Goal: Task Accomplishment & Management: Manage account settings

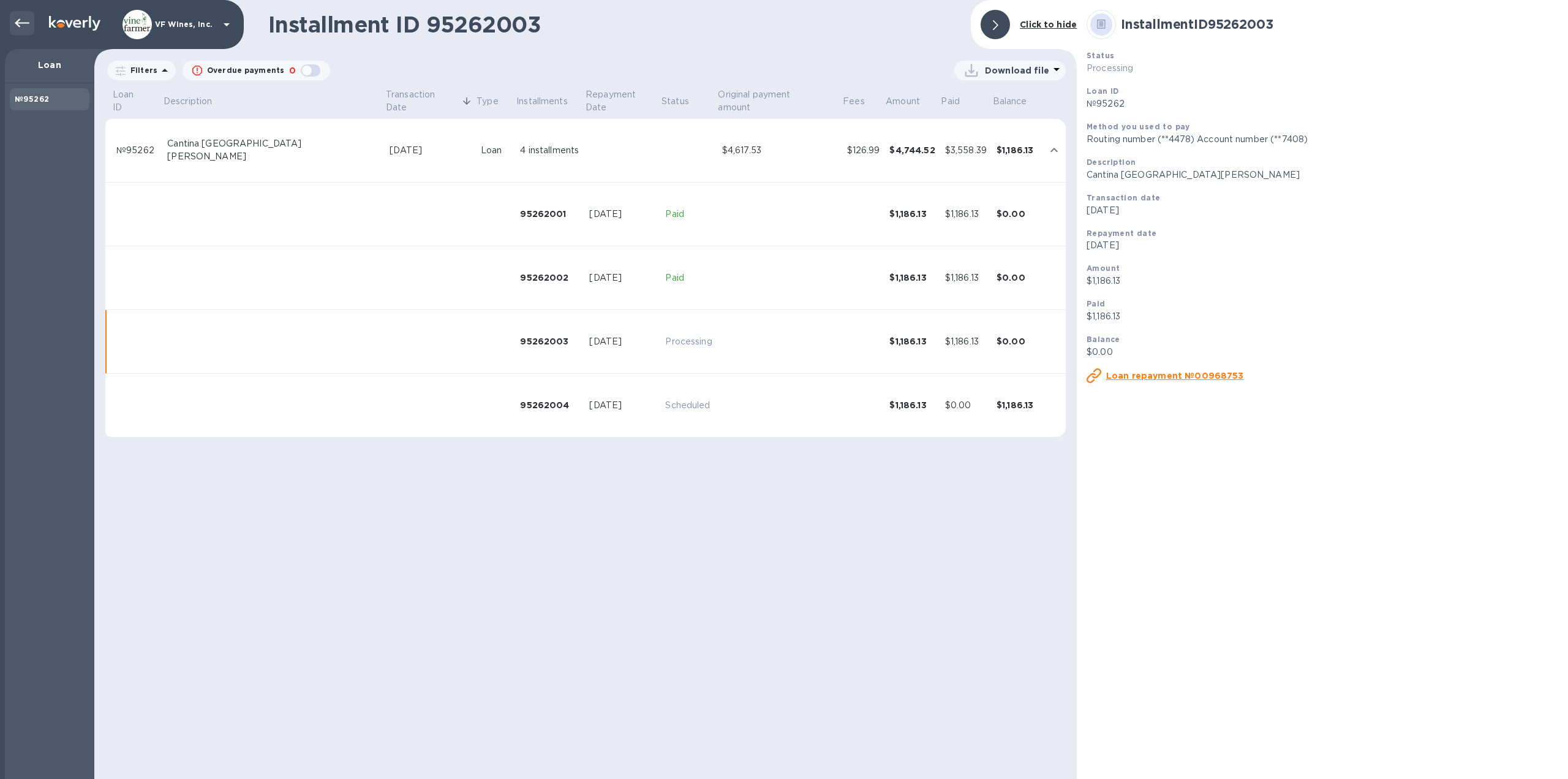
click at [22, 25] on icon at bounding box center [22, 23] width 15 height 15
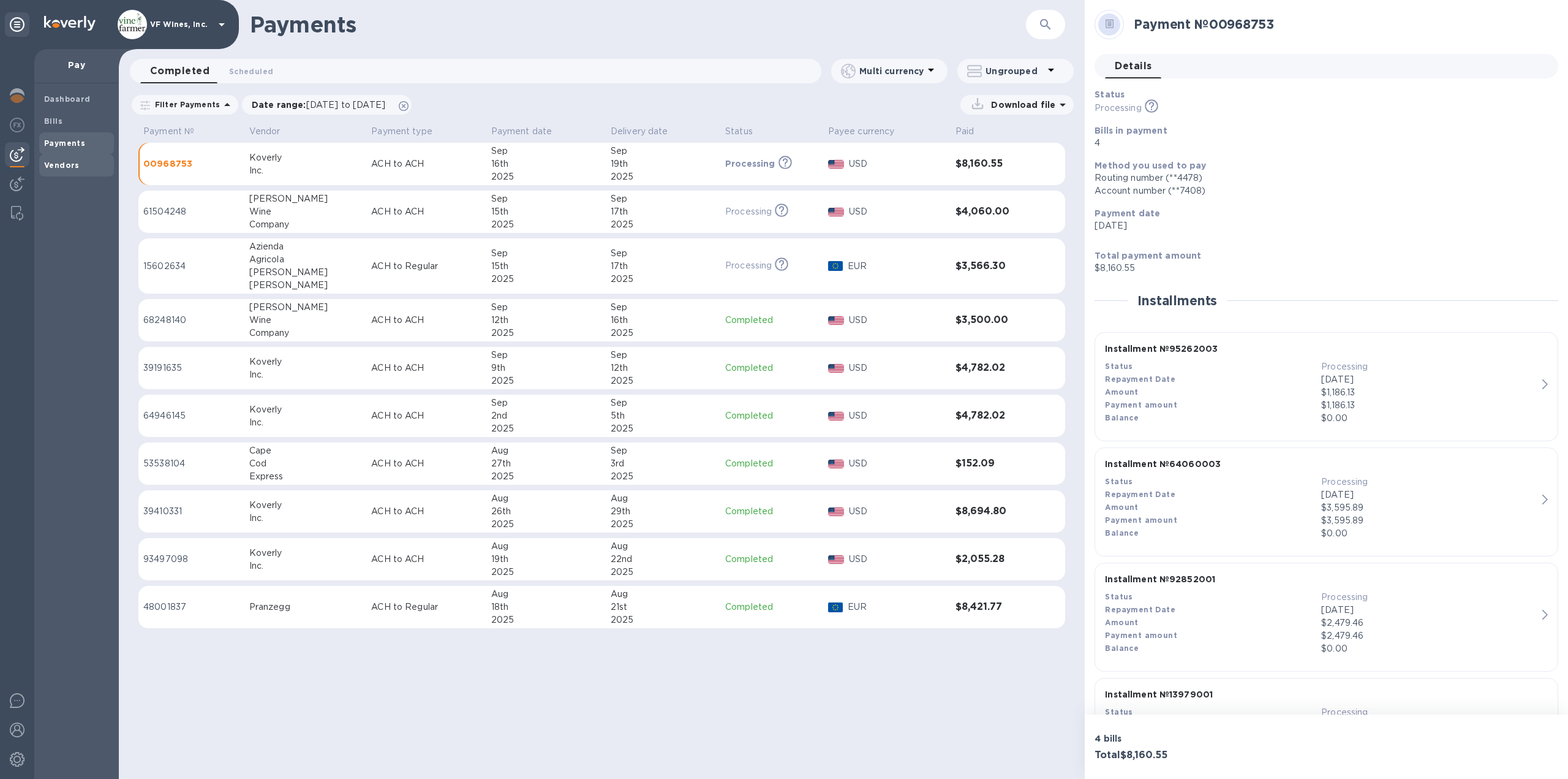
drag, startPoint x: 55, startPoint y: 170, endPoint x: 101, endPoint y: 159, distance: 47.3
click at [55, 170] on span "Vendors" at bounding box center [62, 165] width 35 height 12
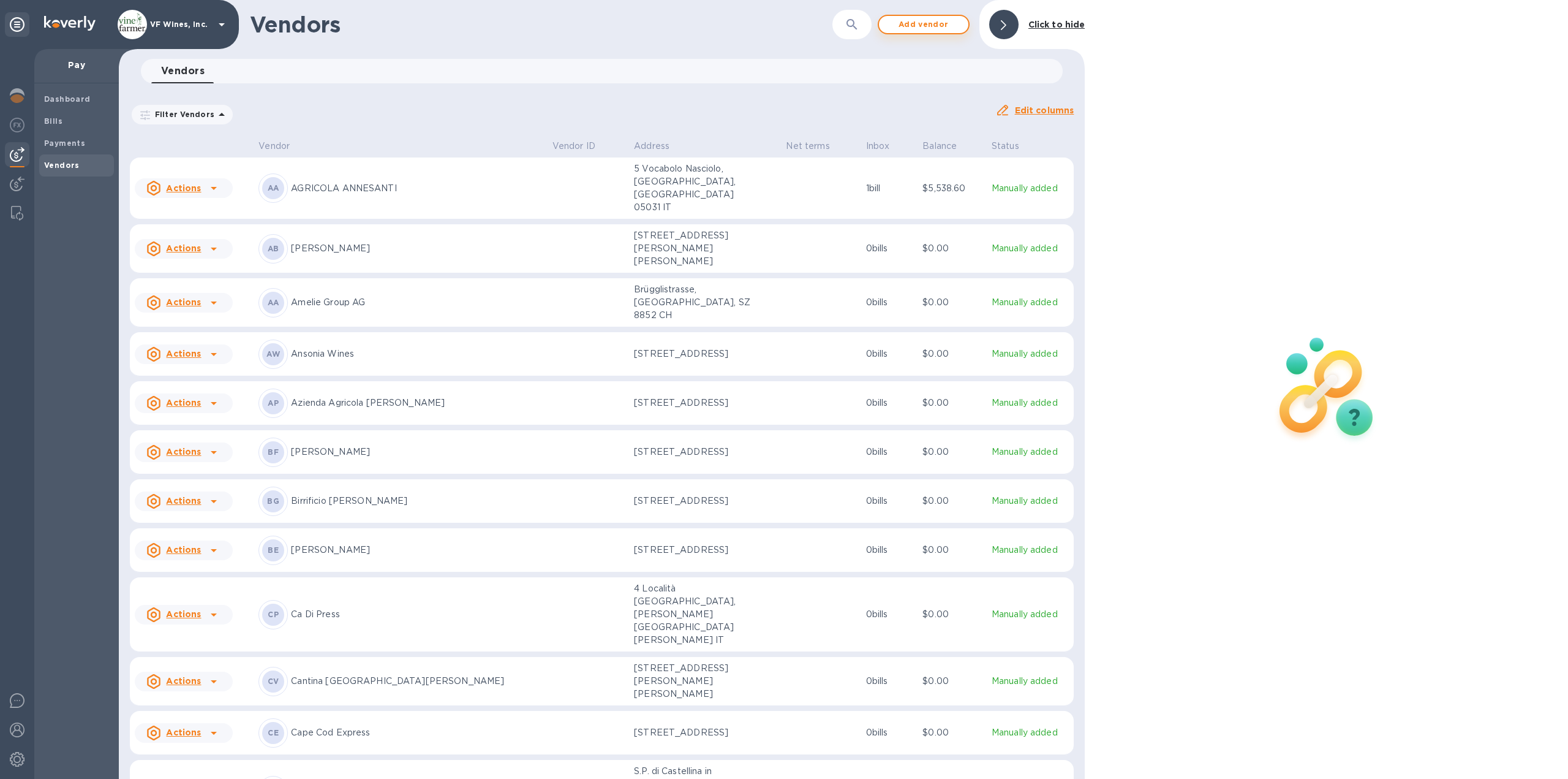
click at [943, 22] on span "Add vendor" at bounding box center [924, 24] width 69 height 15
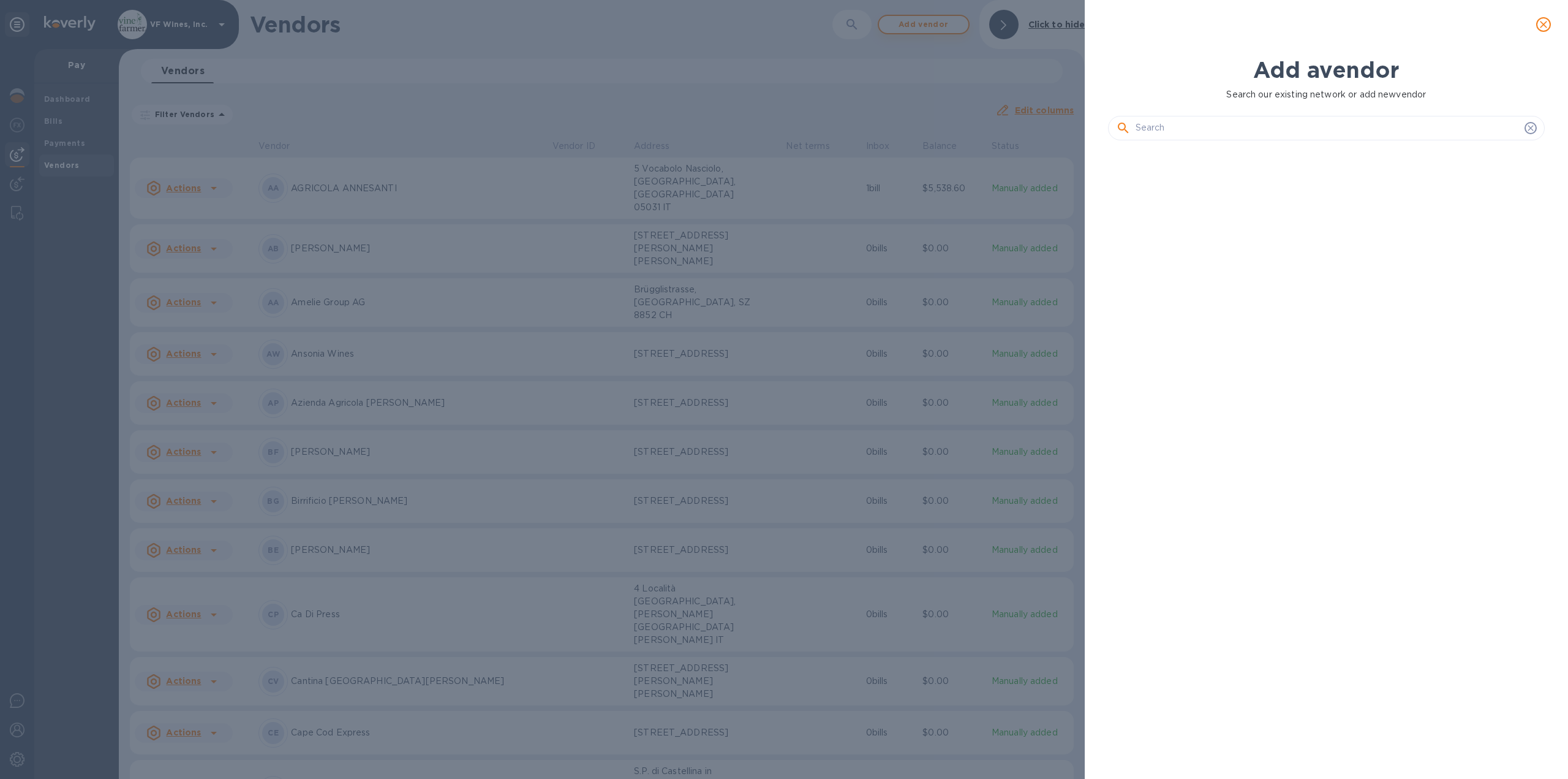
scroll to position [587, 442]
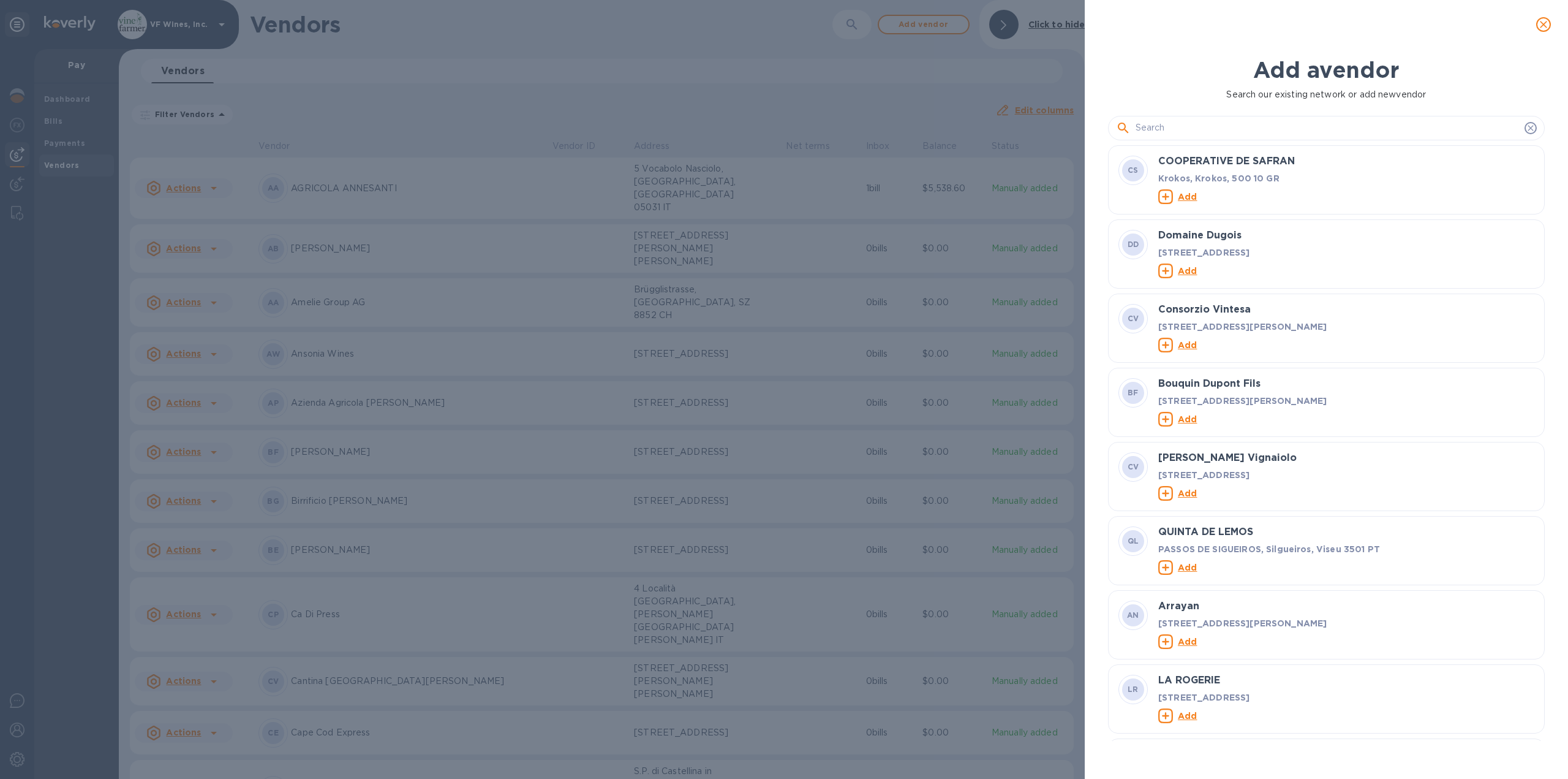
click at [1190, 131] on input "text" at bounding box center [1328, 128] width 384 height 19
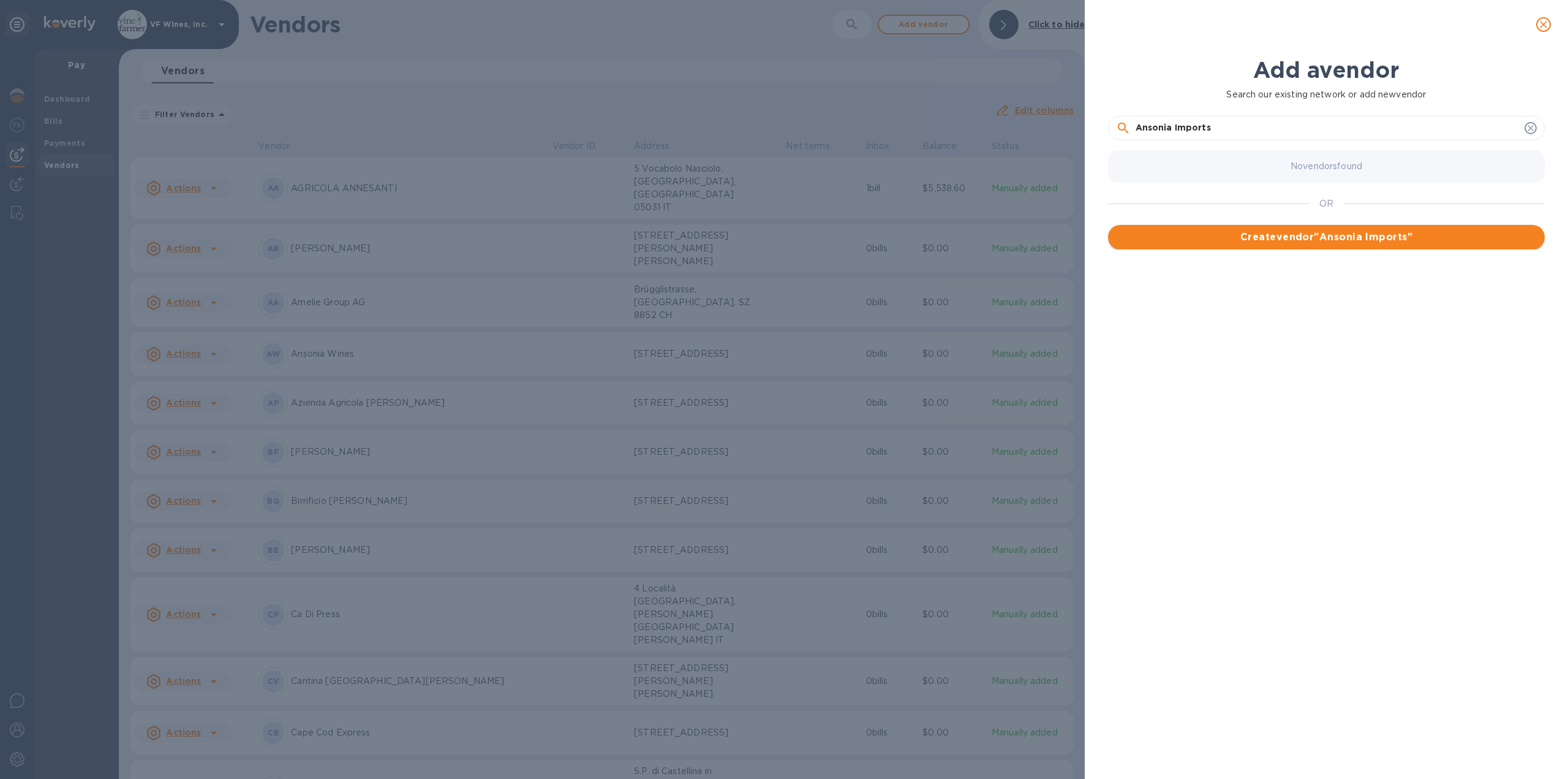
type input "Ansonia Imports"
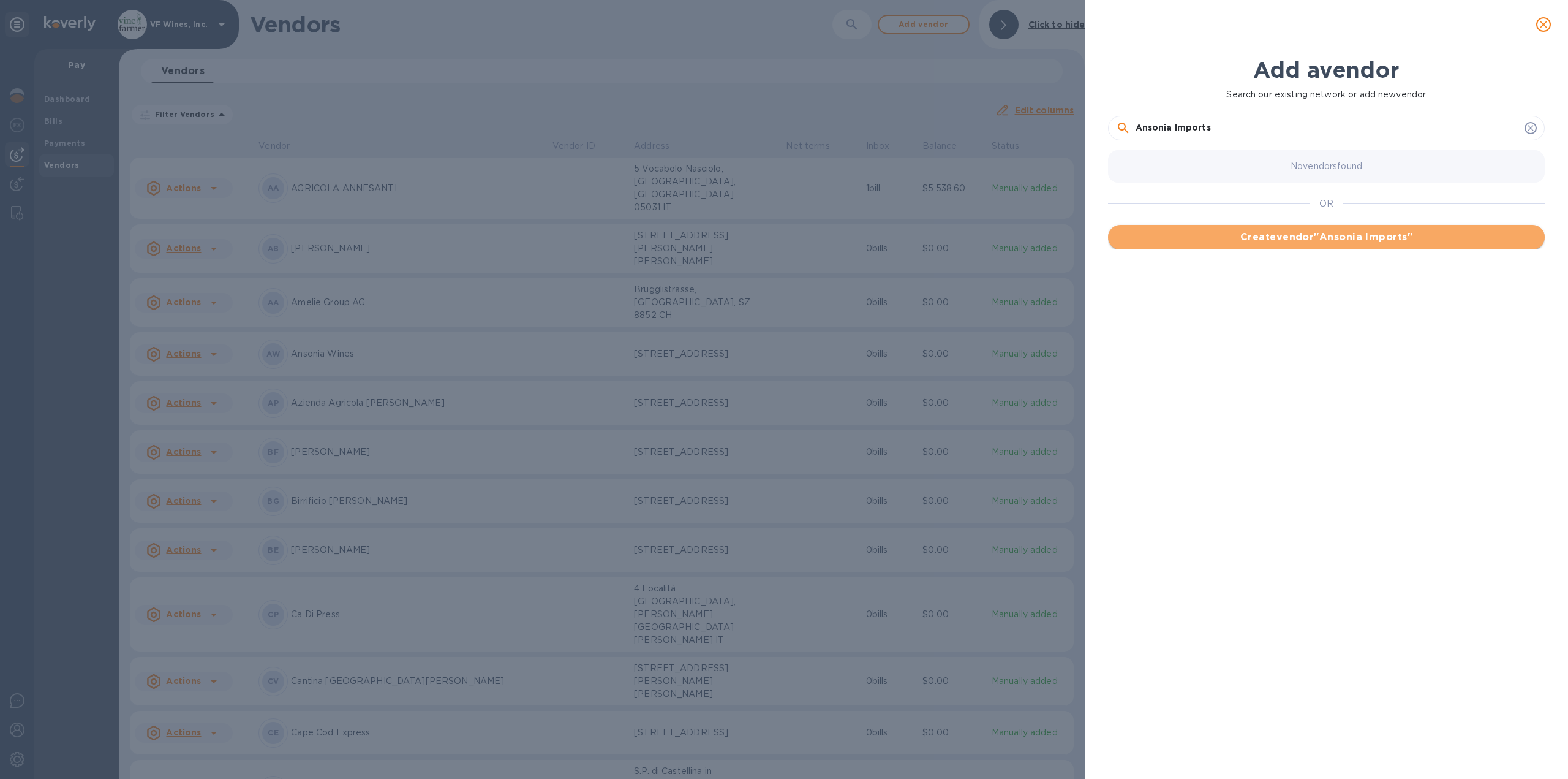
click at [1269, 237] on span "Create vendor " Ansonia Imports "" at bounding box center [1326, 237] width 417 height 15
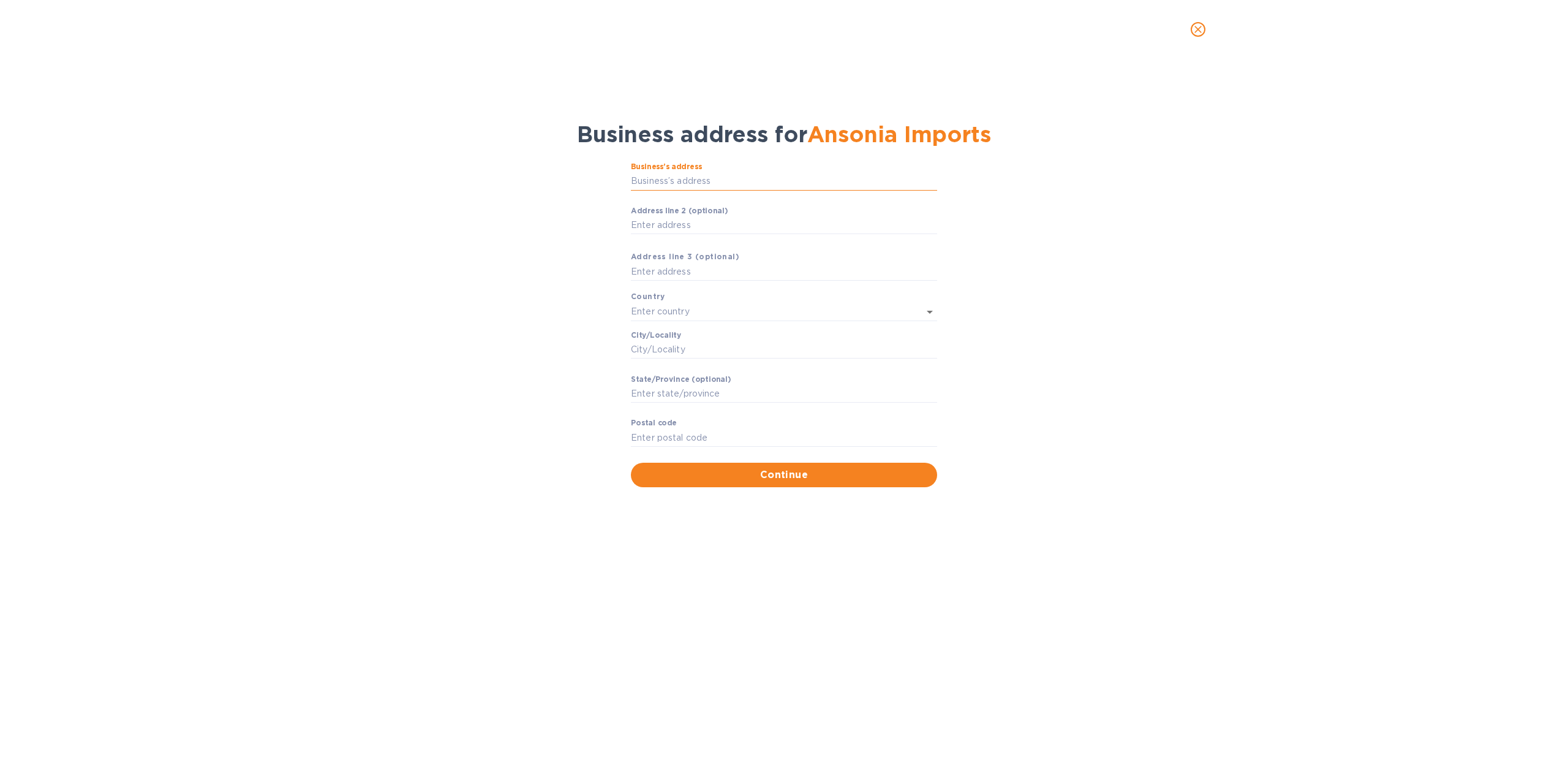
click at [686, 177] on input "Business’s аddress" at bounding box center [784, 181] width 306 height 19
click at [657, 184] on input "Business’s аddress" at bounding box center [784, 181] width 306 height 19
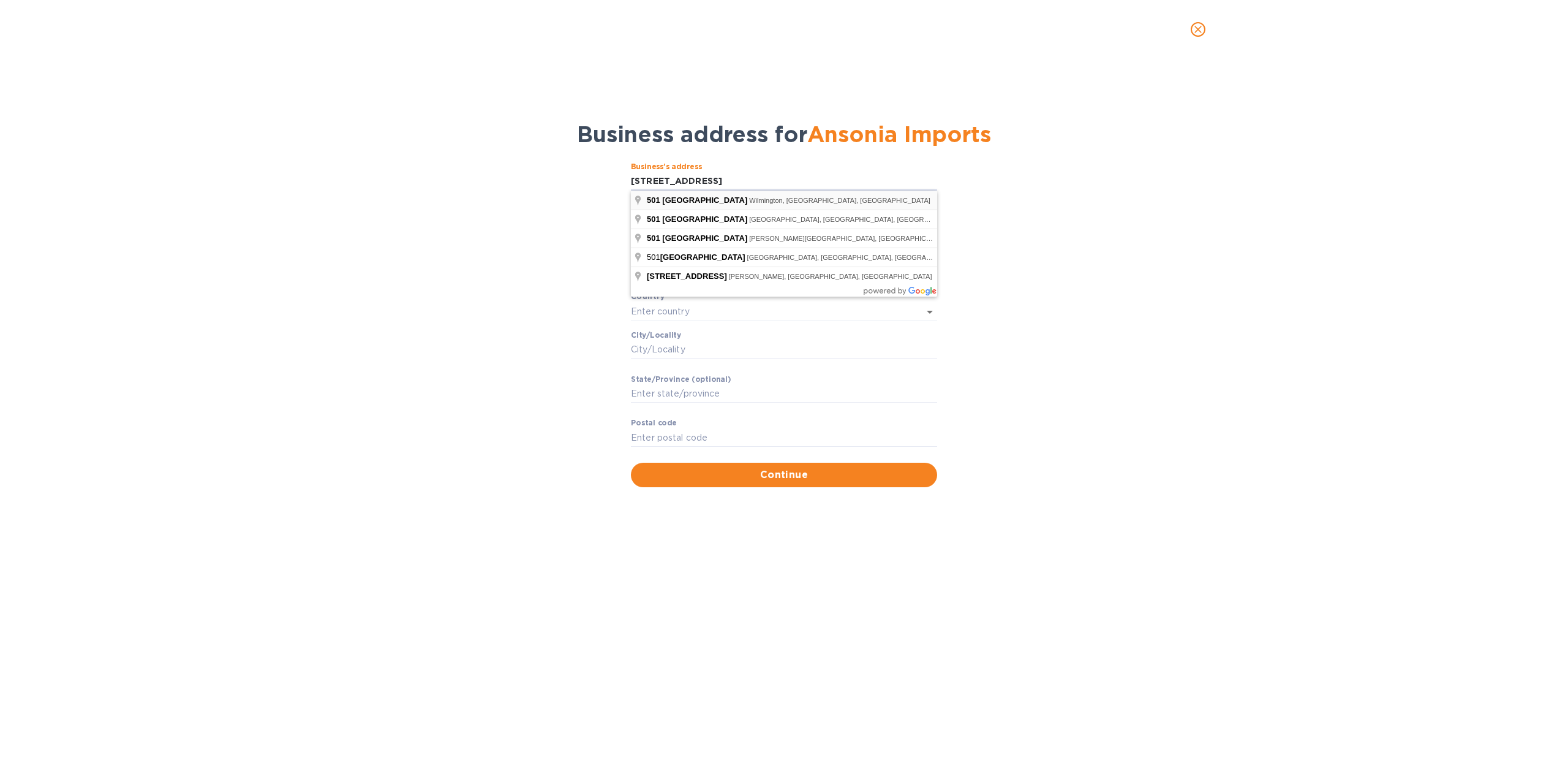
type input "[STREET_ADDRESS]"
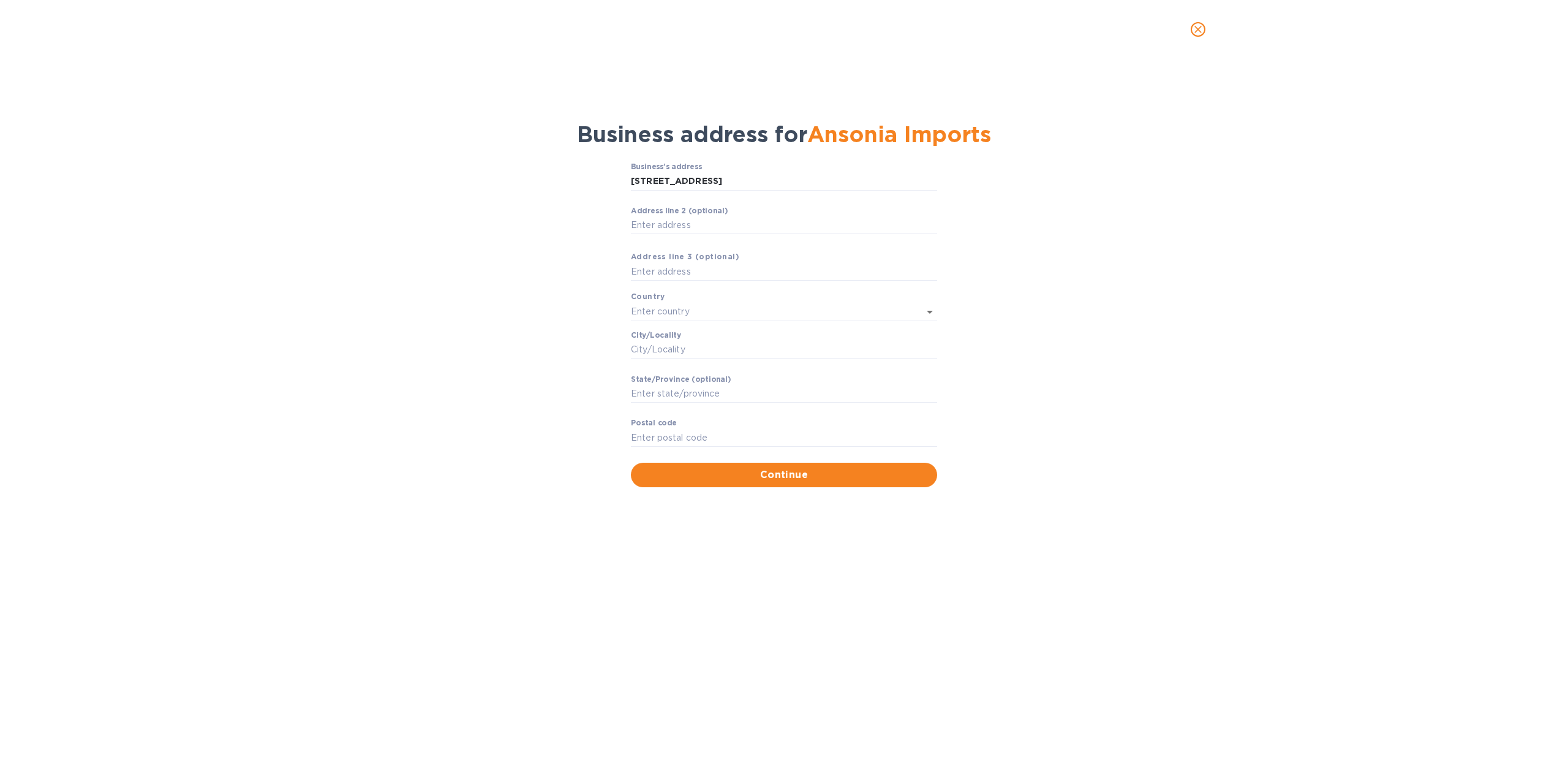
type input "[GEOGRAPHIC_DATA]"
type input "Wilmington"
type input "DE"
type input "19809"
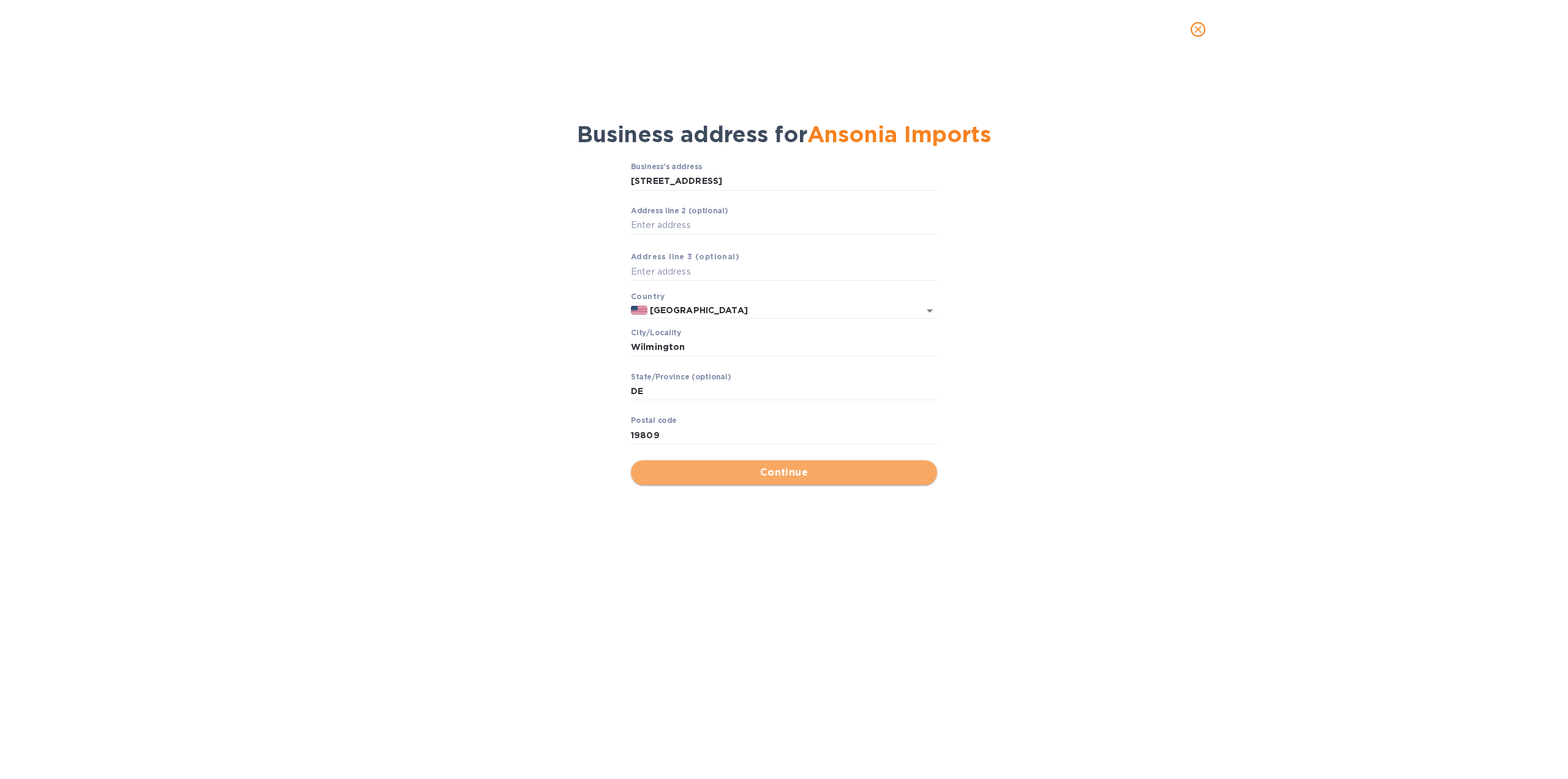
click at [776, 470] on span "Continue" at bounding box center [783, 472] width 286 height 15
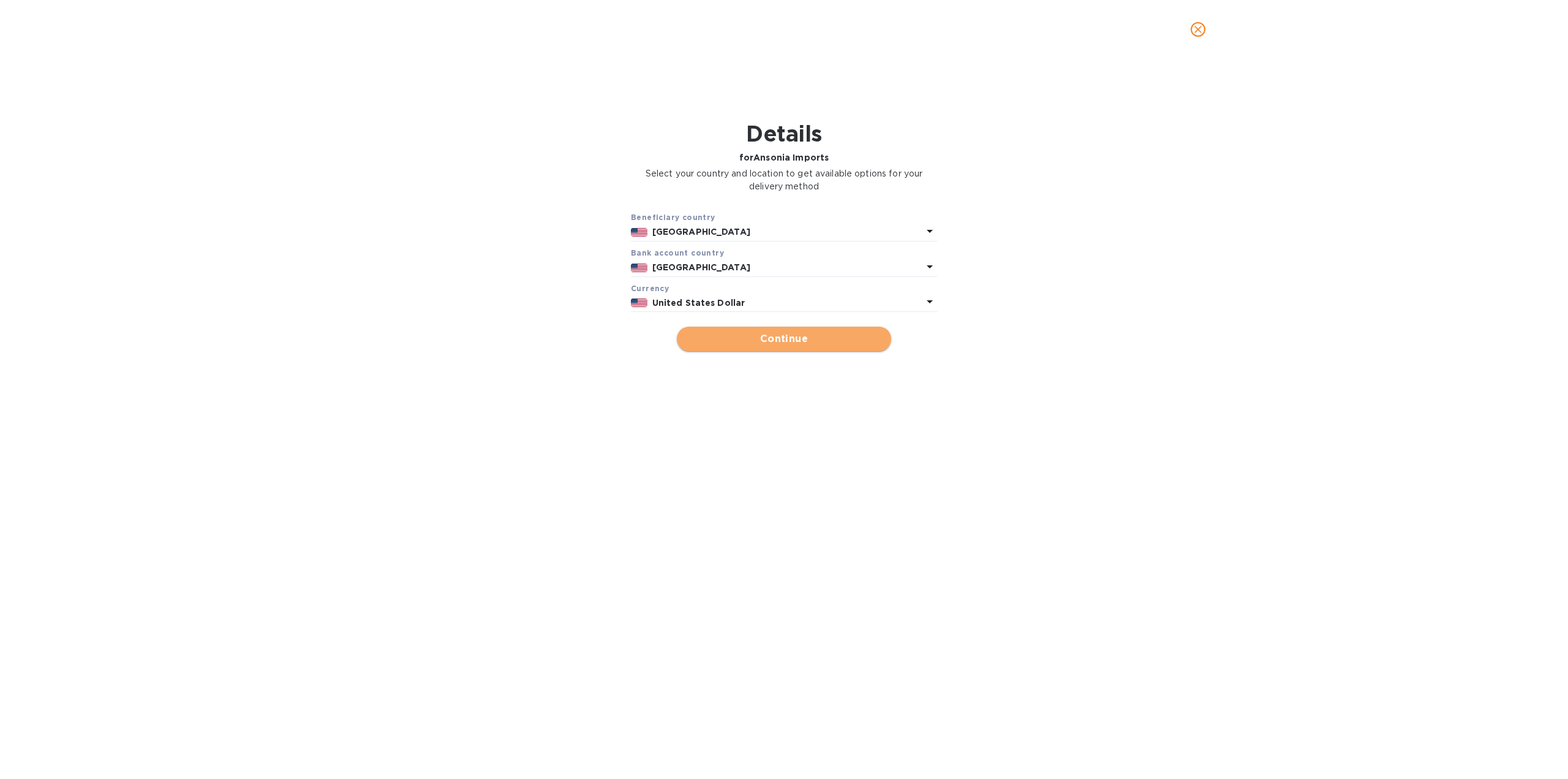
click at [768, 340] on span "Continue" at bounding box center [784, 338] width 194 height 15
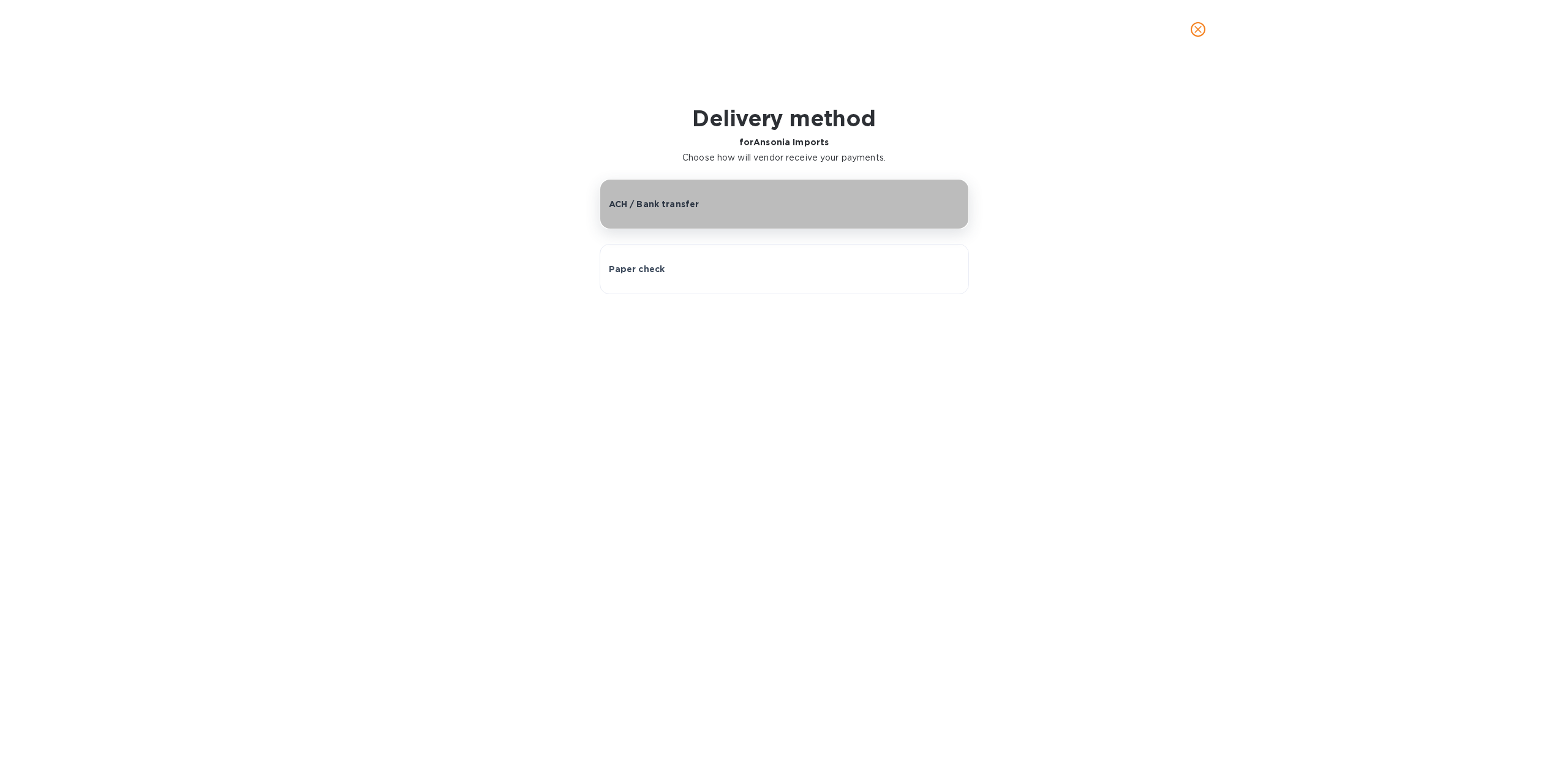
click at [732, 203] on div "ACH / Bank transfer" at bounding box center [784, 204] width 351 height 12
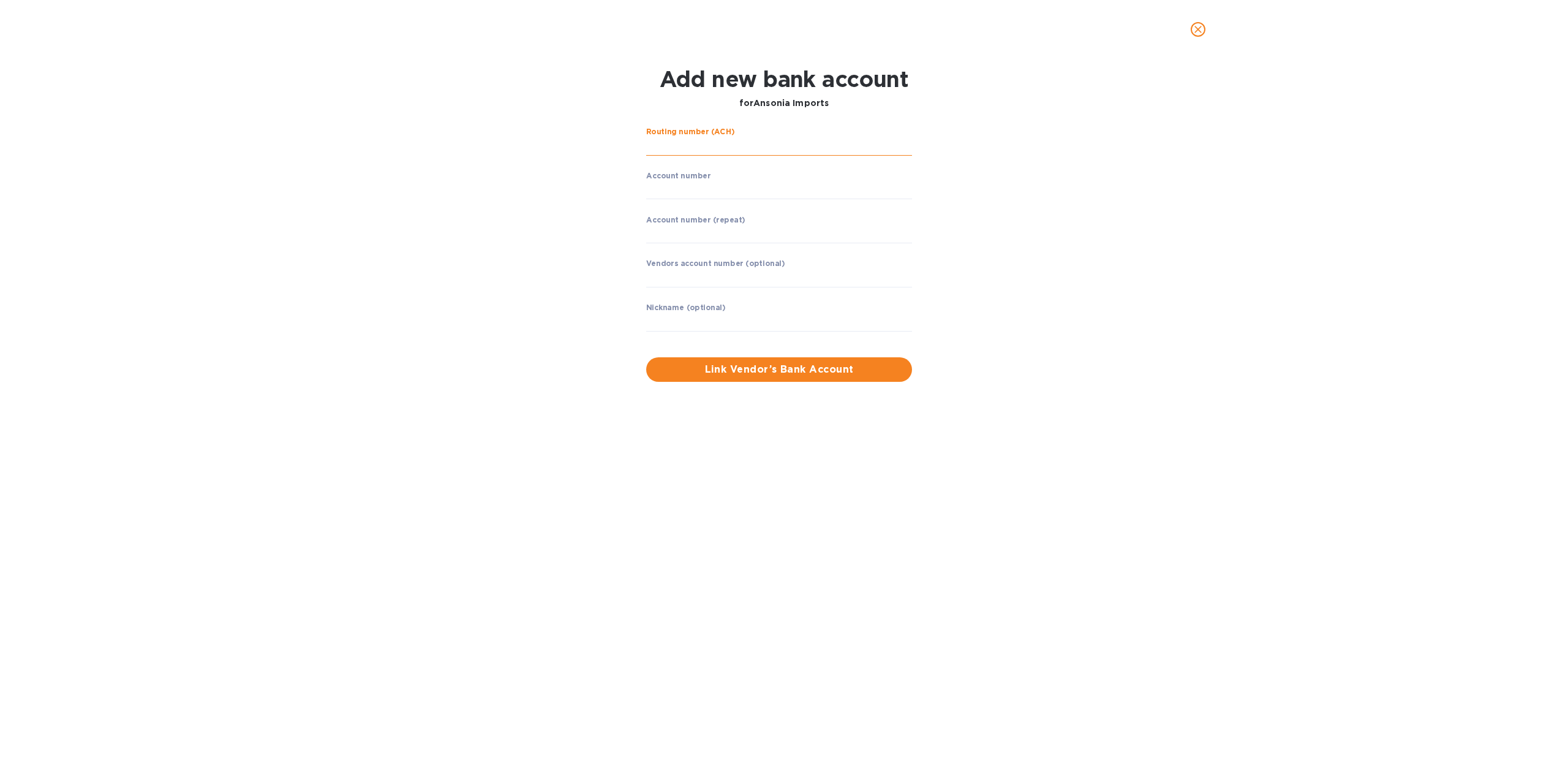
click at [709, 147] on input "string" at bounding box center [779, 147] width 265 height 19
click at [670, 139] on input "string" at bounding box center [779, 147] width 265 height 19
type input "011200365"
click at [657, 186] on input "string" at bounding box center [779, 190] width 265 height 19
type input "458002969652"
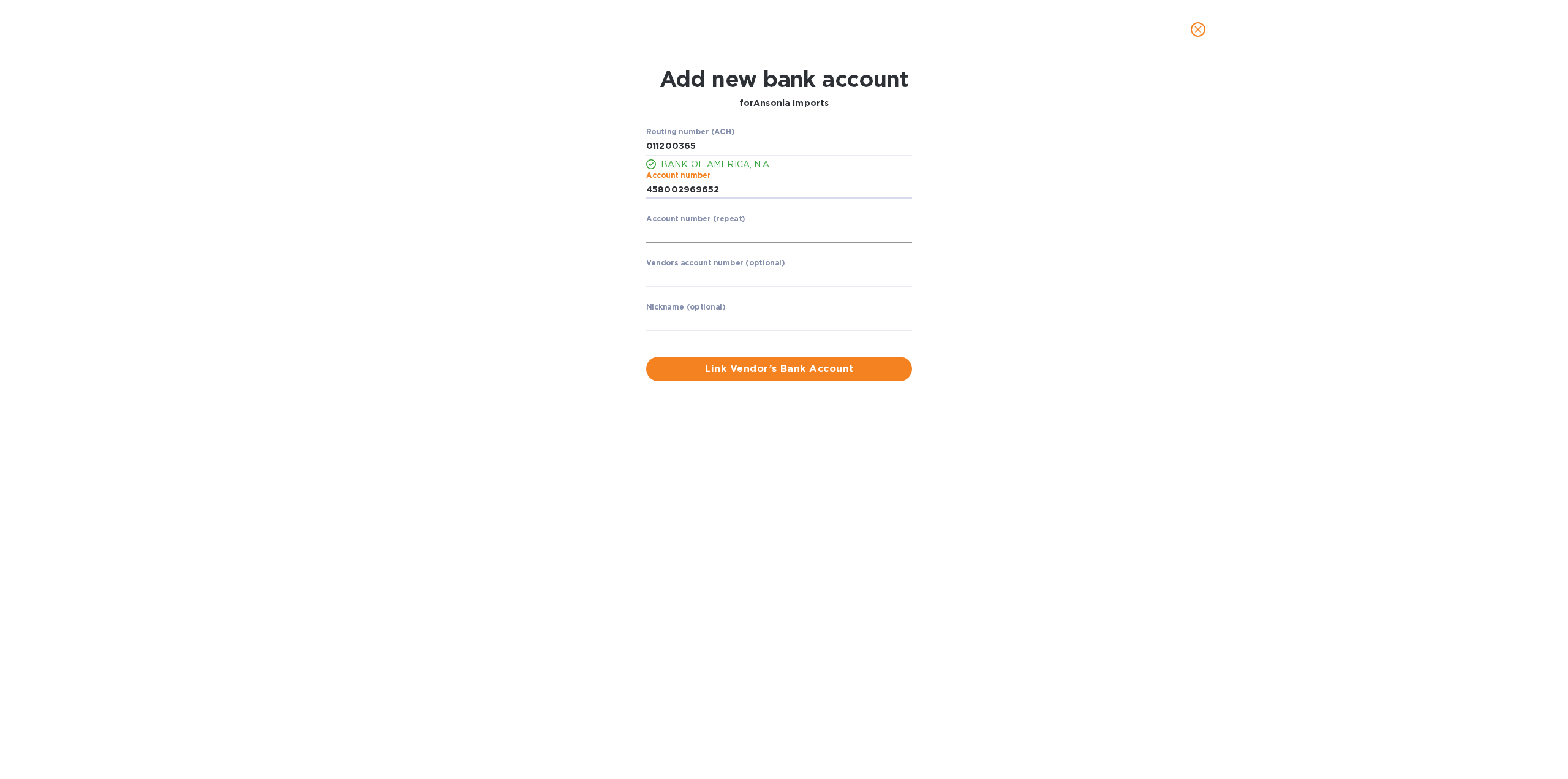
click at [705, 236] on input "string" at bounding box center [779, 234] width 265 height 19
type input "458002969652"
click at [1011, 324] on div "Routing number (ACH) BANK OF AMERICA, N.A. Account number ​ Account number (rep…" at bounding box center [783, 255] width 1024 height 269
click at [761, 327] on input "text" at bounding box center [779, 322] width 265 height 19
type input "Ansonia Imports"
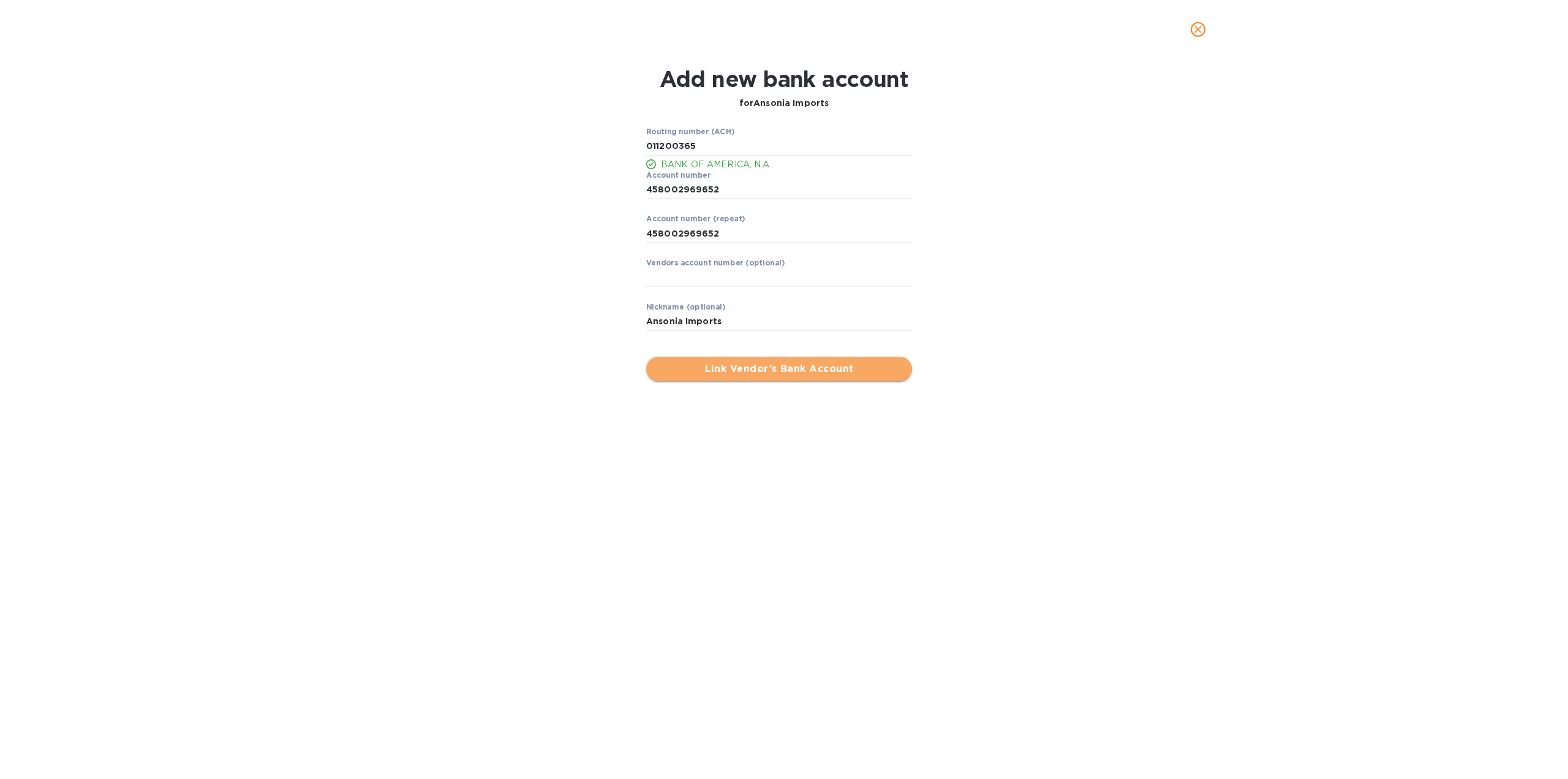
click at [759, 370] on span "Link Vendor’s Bank Account" at bounding box center [779, 368] width 246 height 15
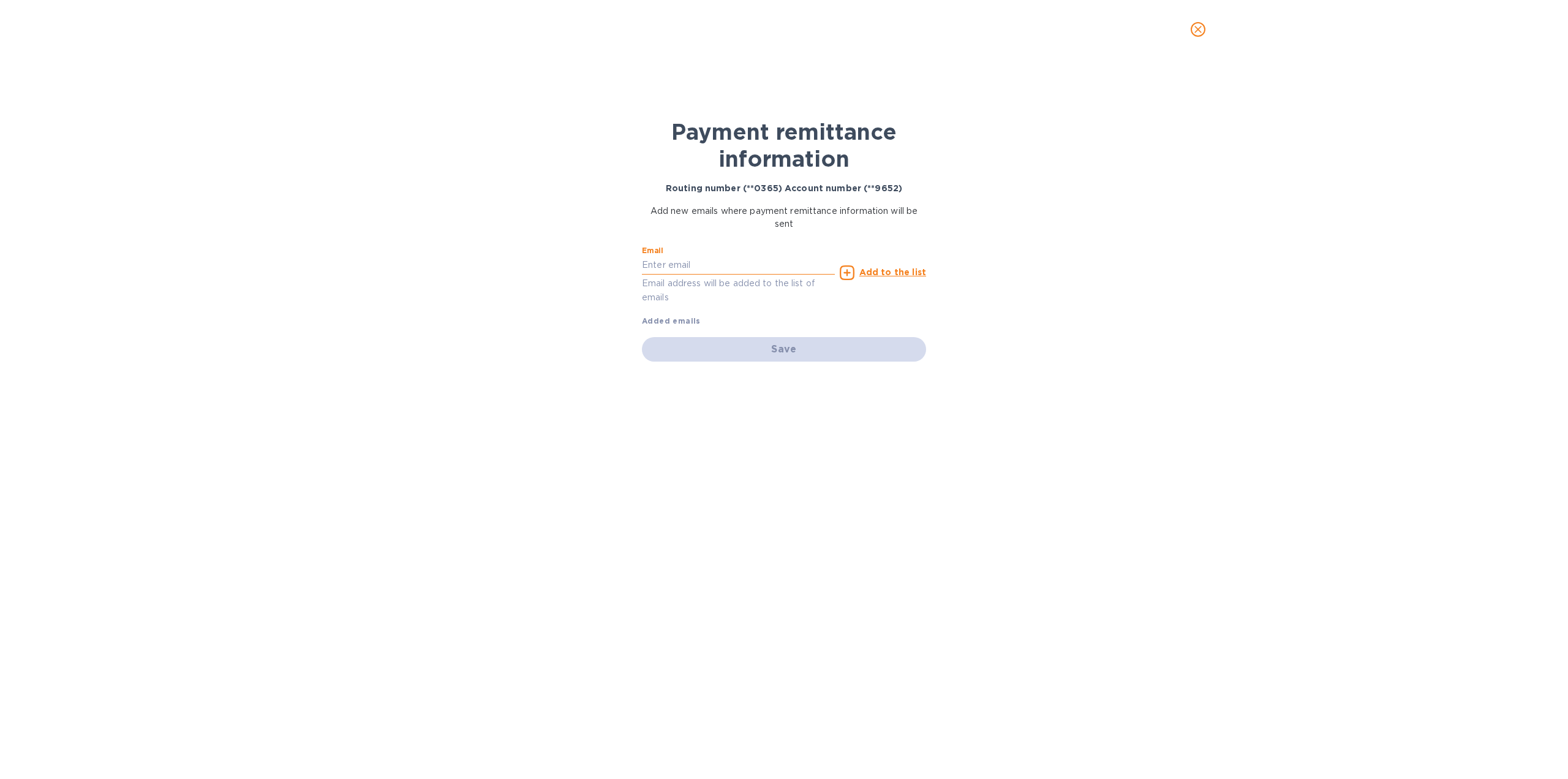
click at [720, 266] on input "text" at bounding box center [738, 266] width 193 height 19
paste input ""[PERSON_NAME][EMAIL_ADDRESS][DOMAIN_NAME]" <[PERSON_NAME][EMAIL_ADDRESS][DOMAI…"
drag, startPoint x: 717, startPoint y: 266, endPoint x: 468, endPoint y: 233, distance: 251.2
click at [468, 233] on div "Payment remittance information Routing number (**0365) Account number (**9652) …" at bounding box center [784, 418] width 1568 height 720
click at [781, 262] on input "[PERSON_NAME][EMAIL_ADDRESS][DOMAIN_NAME]>" at bounding box center [738, 266] width 193 height 19
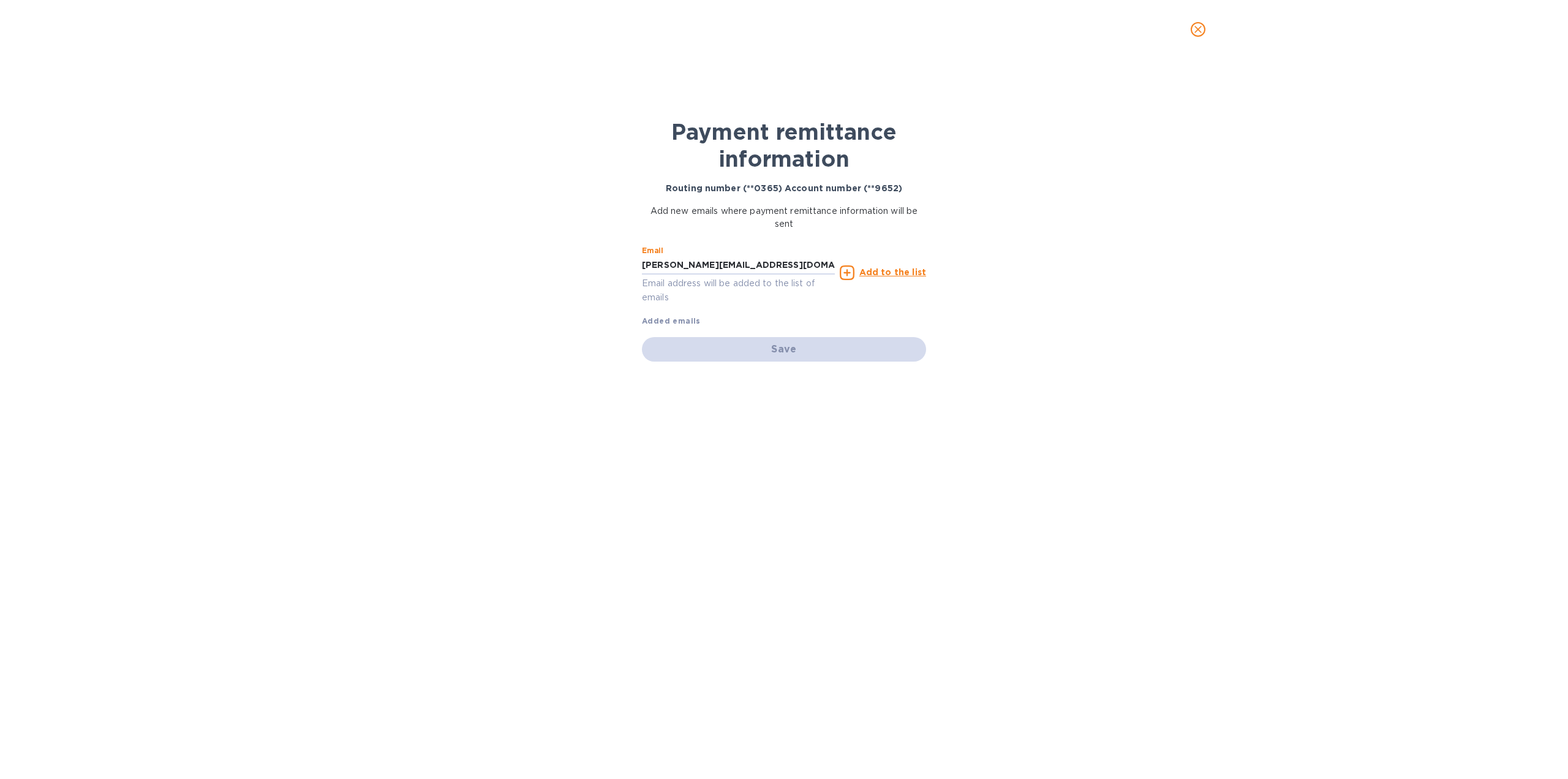
type input "[PERSON_NAME][EMAIL_ADDRESS][DOMAIN_NAME]"
click at [880, 273] on u "Add to the list" at bounding box center [893, 272] width 67 height 10
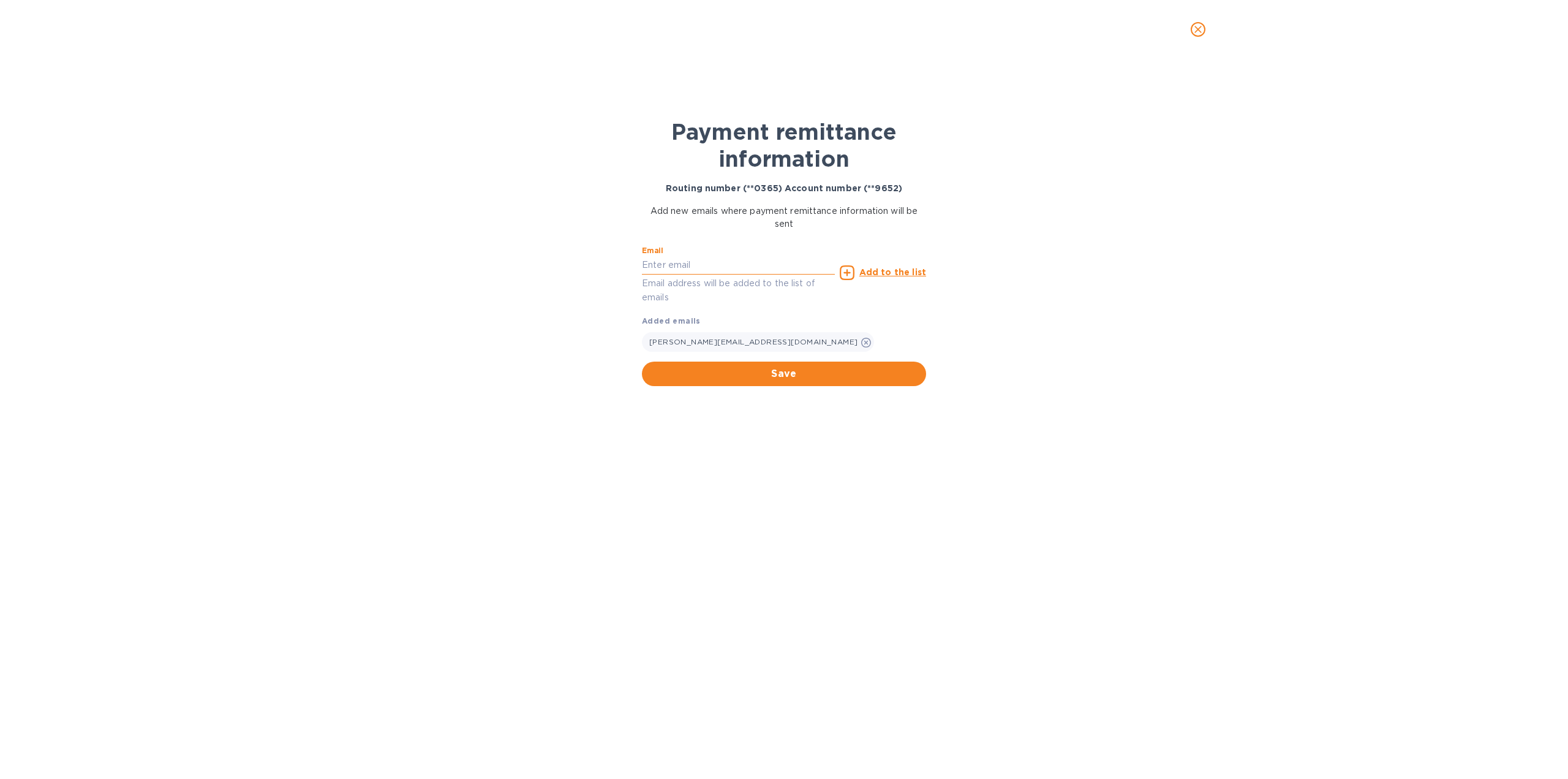
paste input "[EMAIL_ADDRESS][DOMAIN_NAME]"
type input "[EMAIL_ADDRESS][DOMAIN_NAME]"
click at [874, 272] on u "Add to the list" at bounding box center [893, 272] width 67 height 10
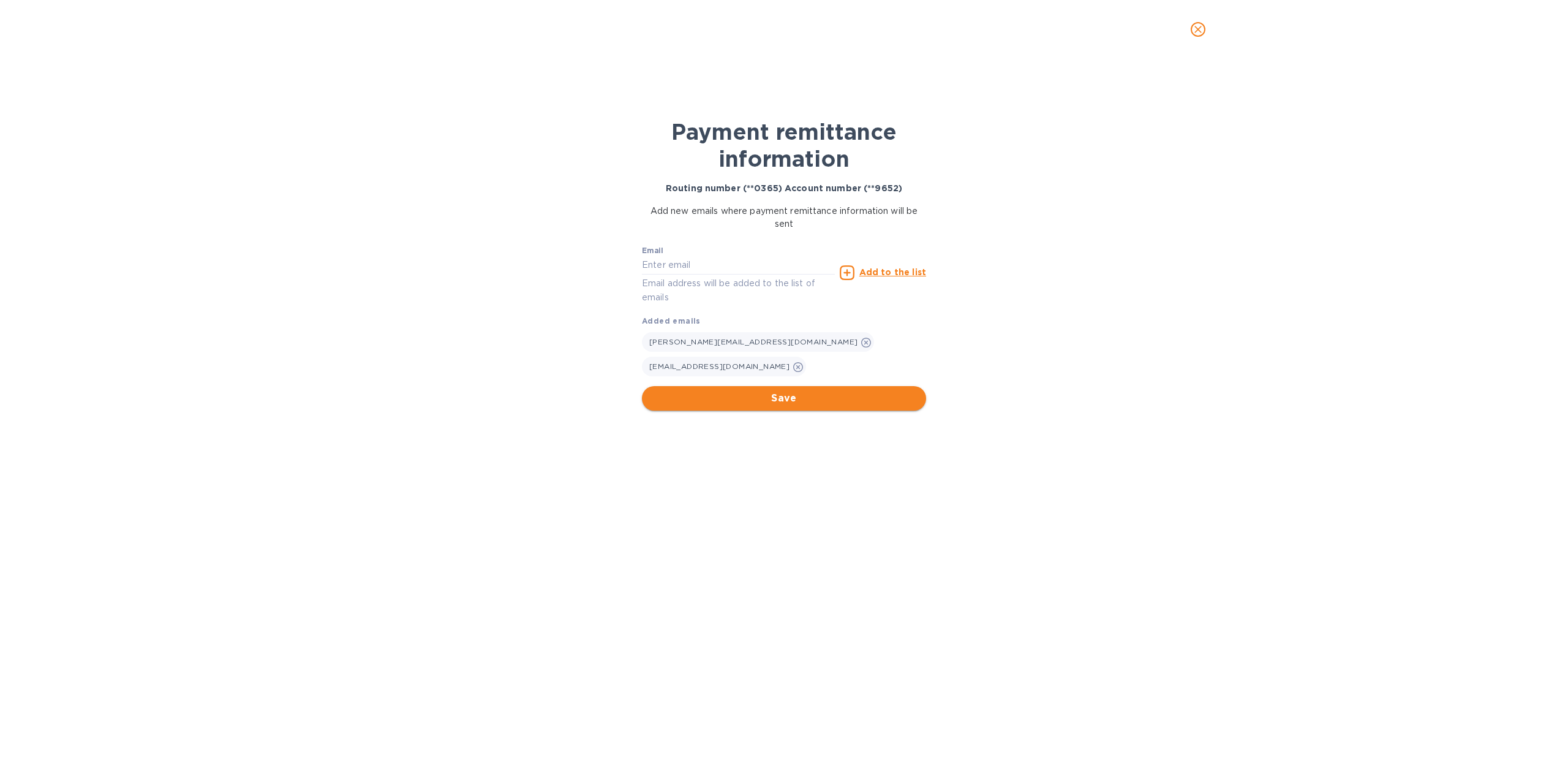
click at [735, 391] on span "Save" at bounding box center [784, 398] width 265 height 15
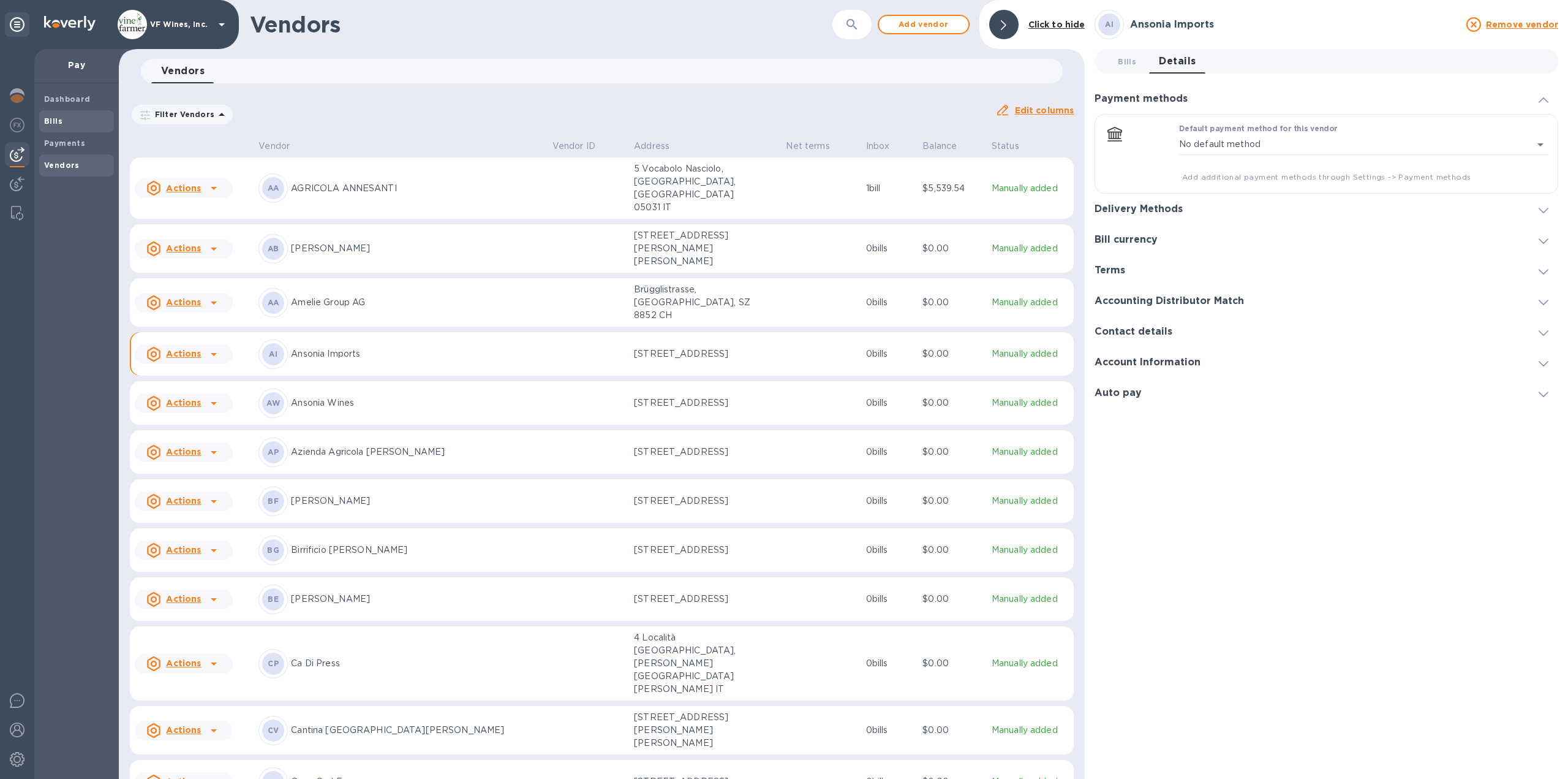
click at [48, 121] on b "Bills" at bounding box center [53, 121] width 19 height 9
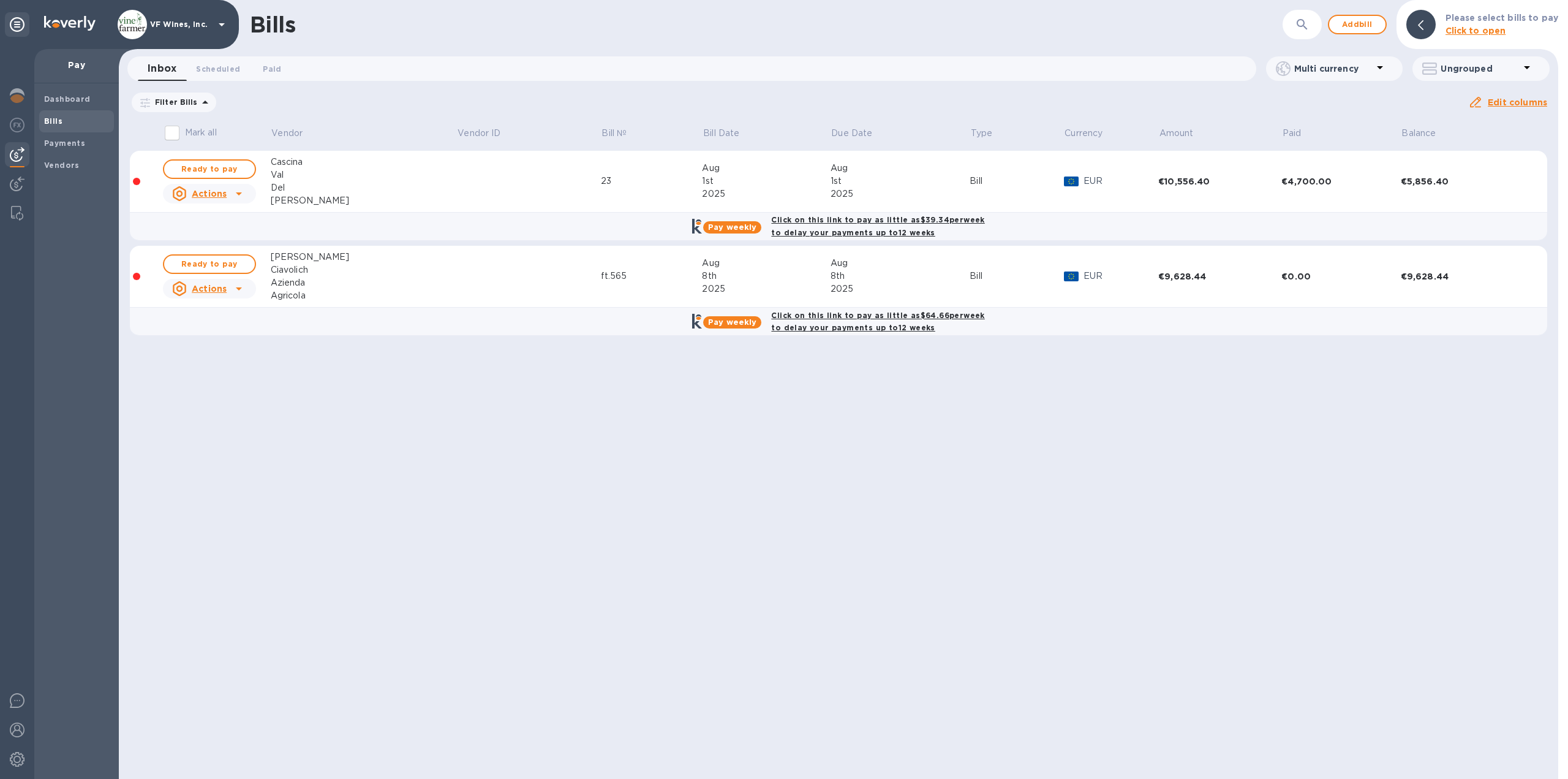
click at [833, 336] on div "Click on this link to pay as little as $64.66 per week to delay your payments u…" at bounding box center [877, 322] width 218 height 31
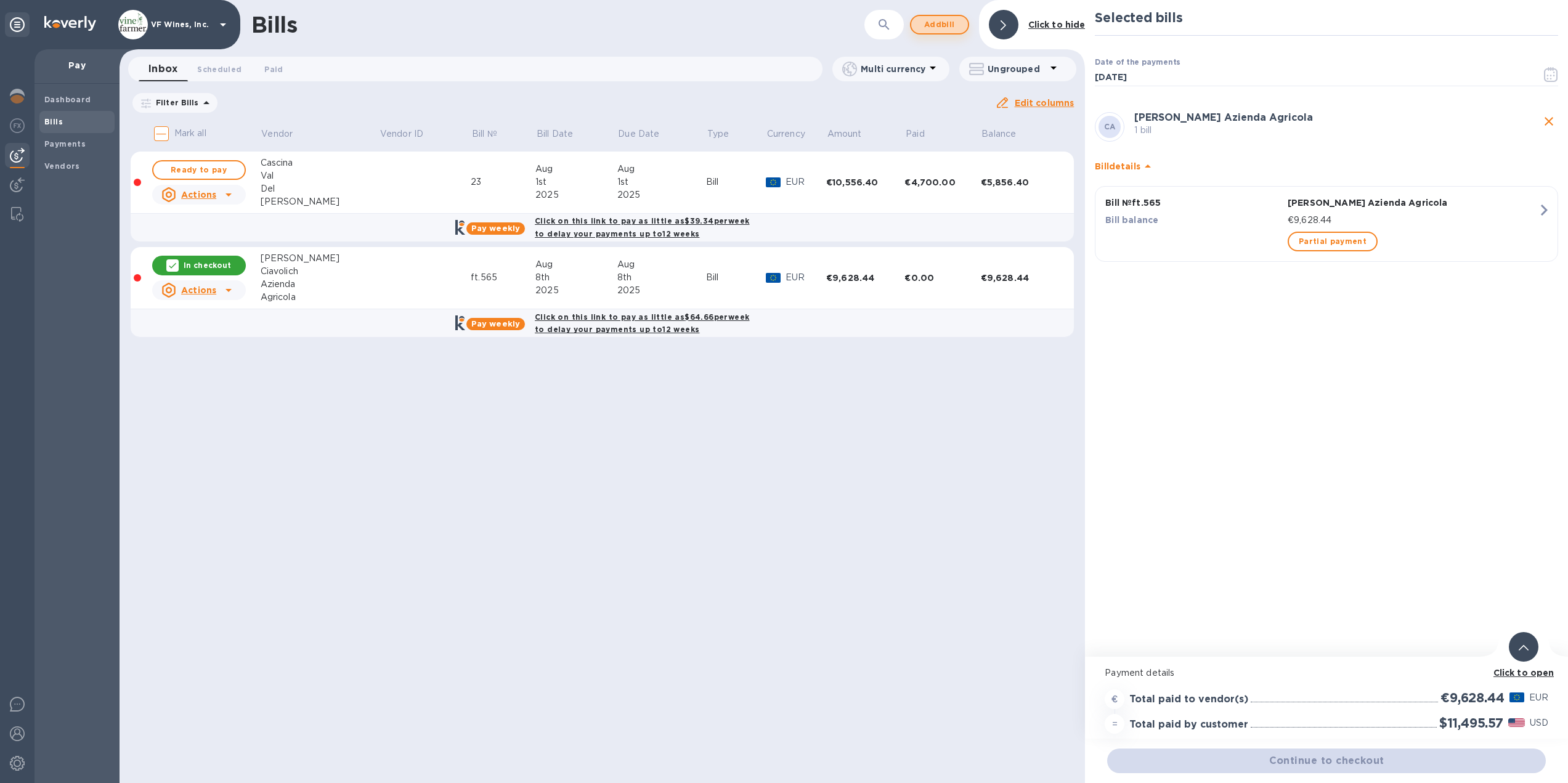
click at [932, 26] on span "Add bill" at bounding box center [940, 24] width 37 height 15
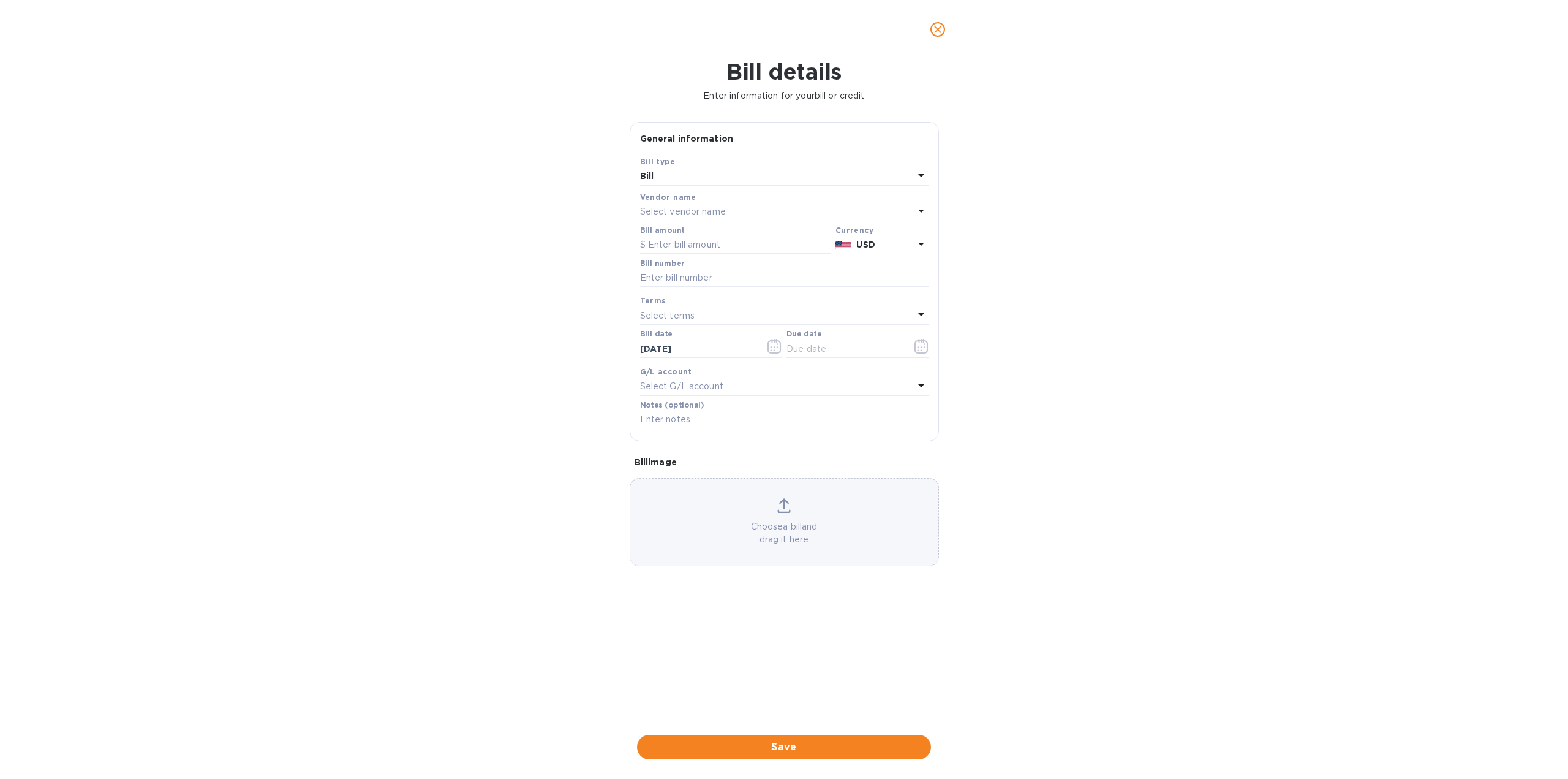
click at [700, 211] on p "Select vendor name" at bounding box center [682, 212] width 86 height 13
click at [708, 249] on input "text" at bounding box center [786, 246] width 216 height 19
type input "Ansonia"
click at [702, 279] on p "Ansonia Imports" at bounding box center [779, 281] width 259 height 13
click at [674, 245] on input "text" at bounding box center [735, 246] width 191 height 19
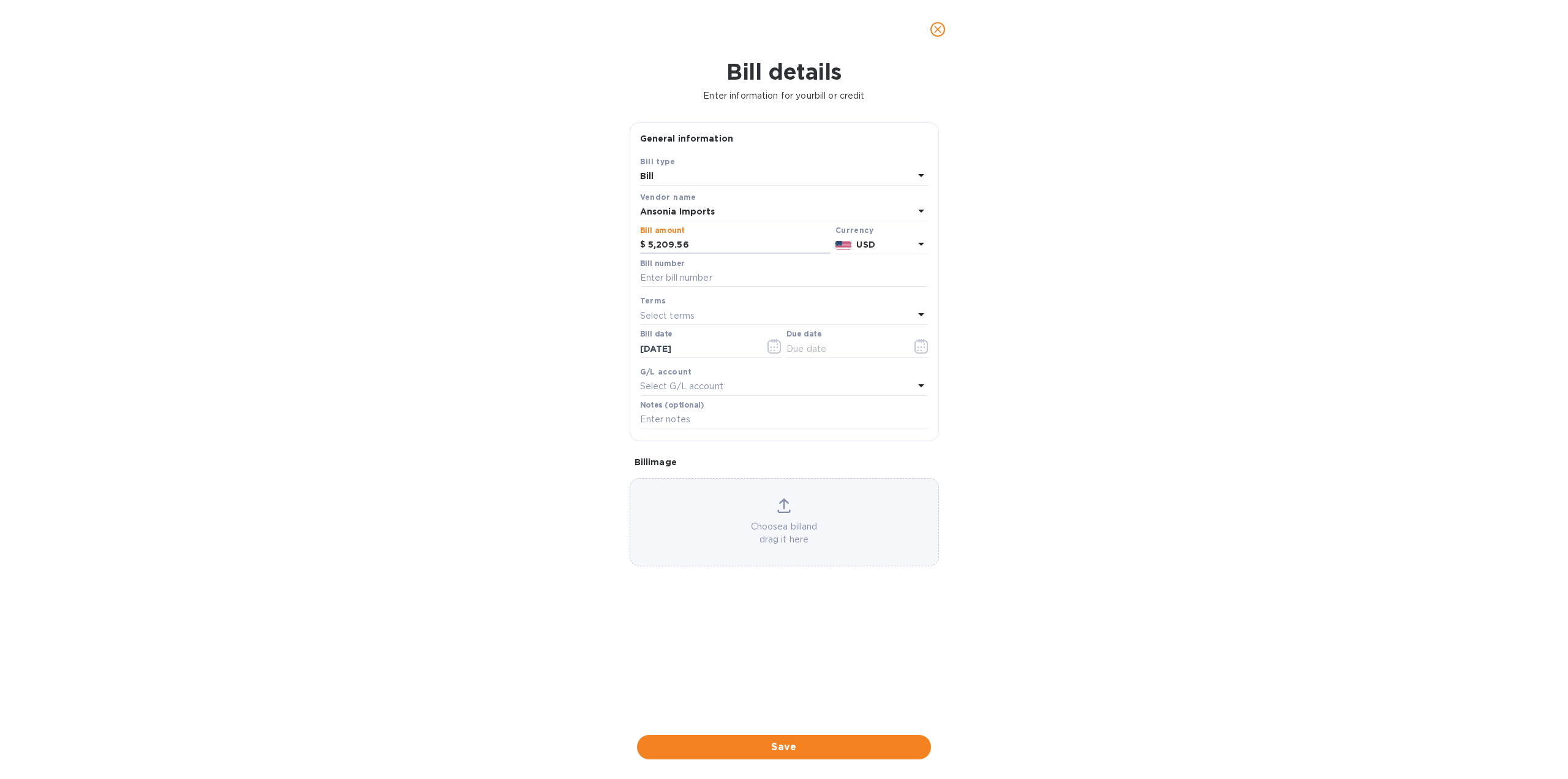
type input "5,209.56"
click at [1132, 325] on div "Bill details Enter information for your bill or credit General information Save…" at bounding box center [784, 418] width 1568 height 720
click at [749, 281] on input "text" at bounding box center [784, 278] width 289 height 19
type input "9558 9559"
click at [925, 347] on icon "button" at bounding box center [921, 346] width 14 height 15
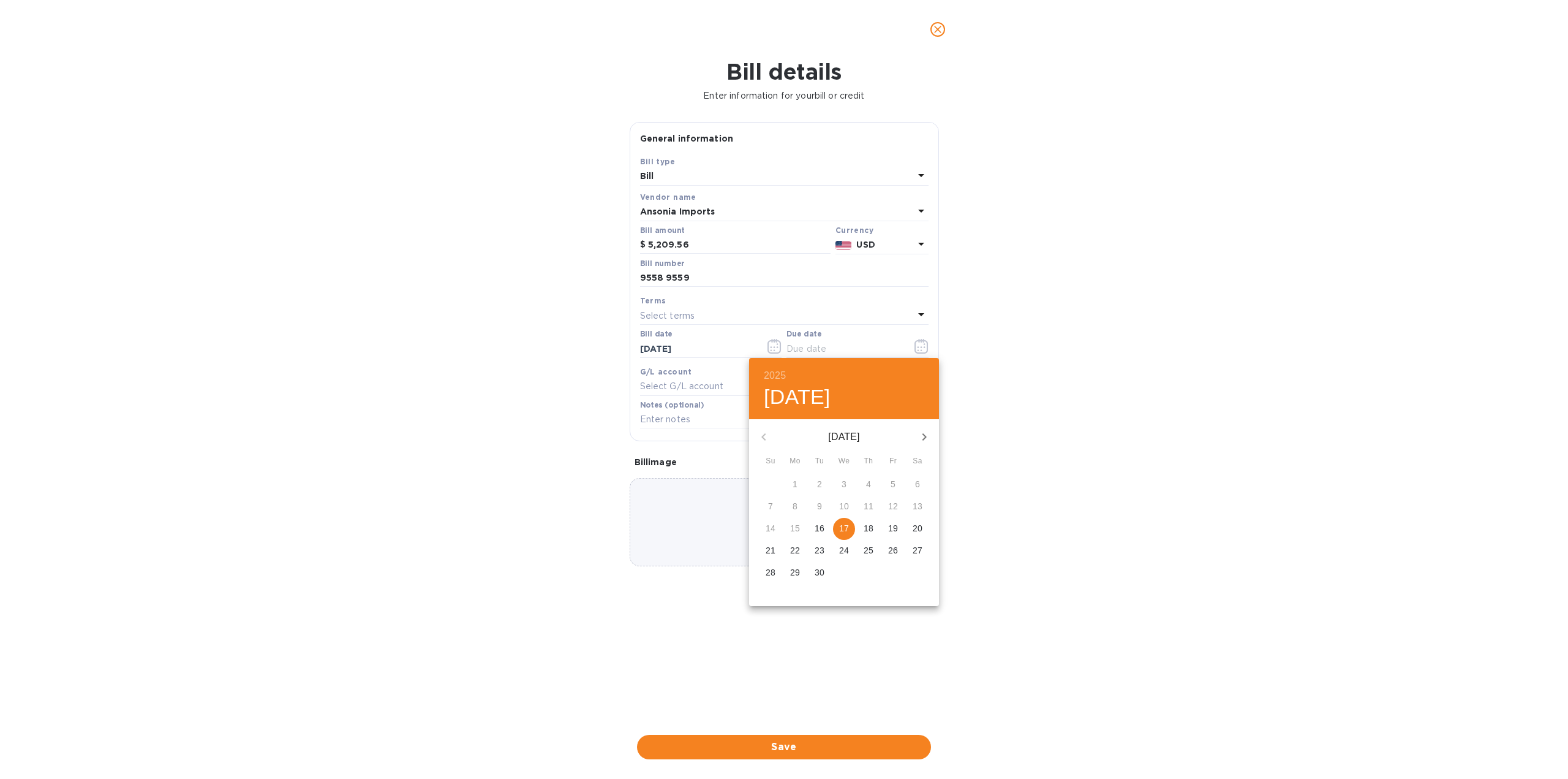
click at [848, 528] on p "17" at bounding box center [843, 528] width 10 height 12
type input "[DATE]"
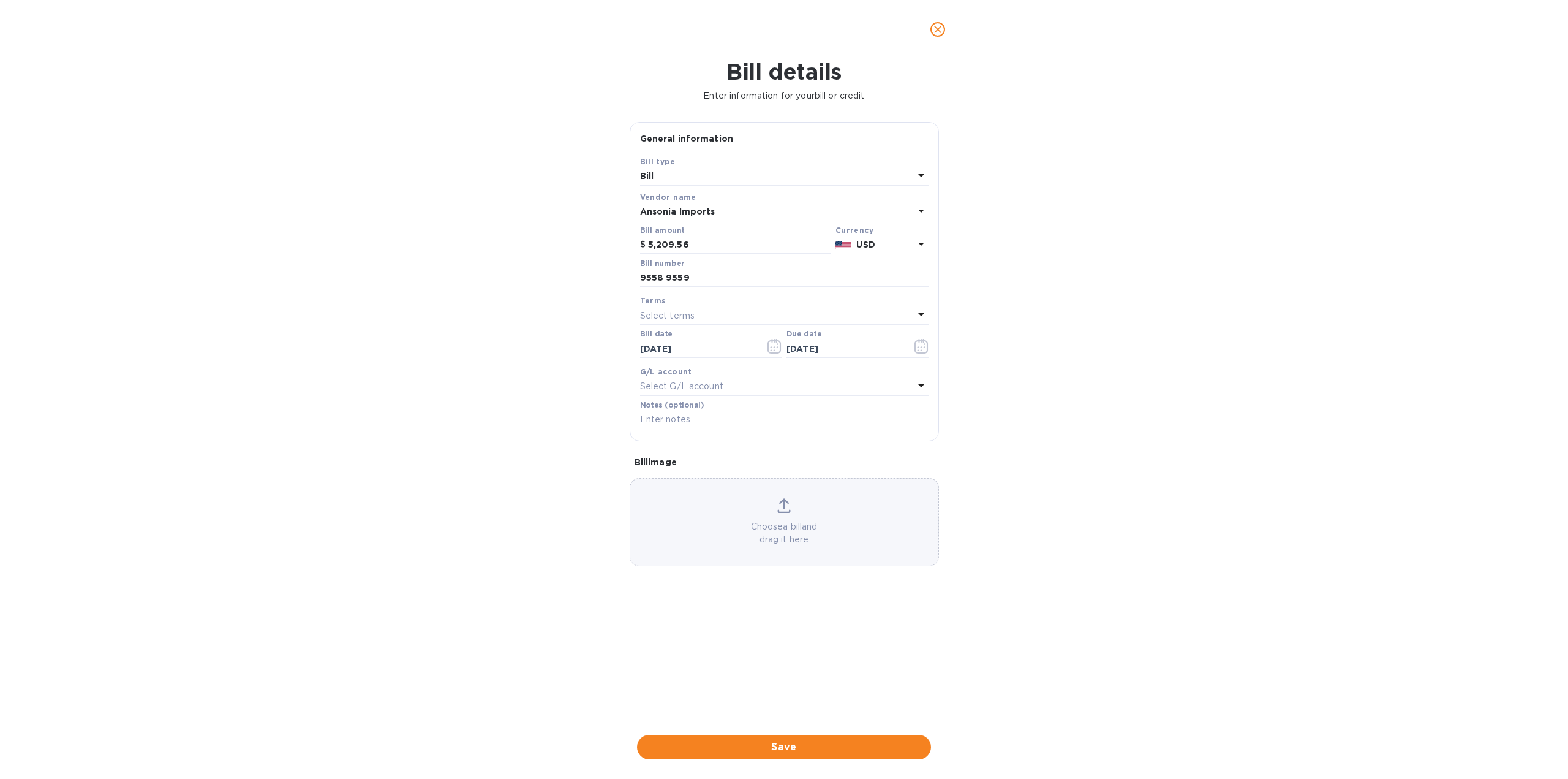
click at [1041, 617] on div "Bill details Enter information for your bill or credit General information Save…" at bounding box center [784, 418] width 1568 height 720
click at [786, 744] on span "Save" at bounding box center [784, 747] width 275 height 15
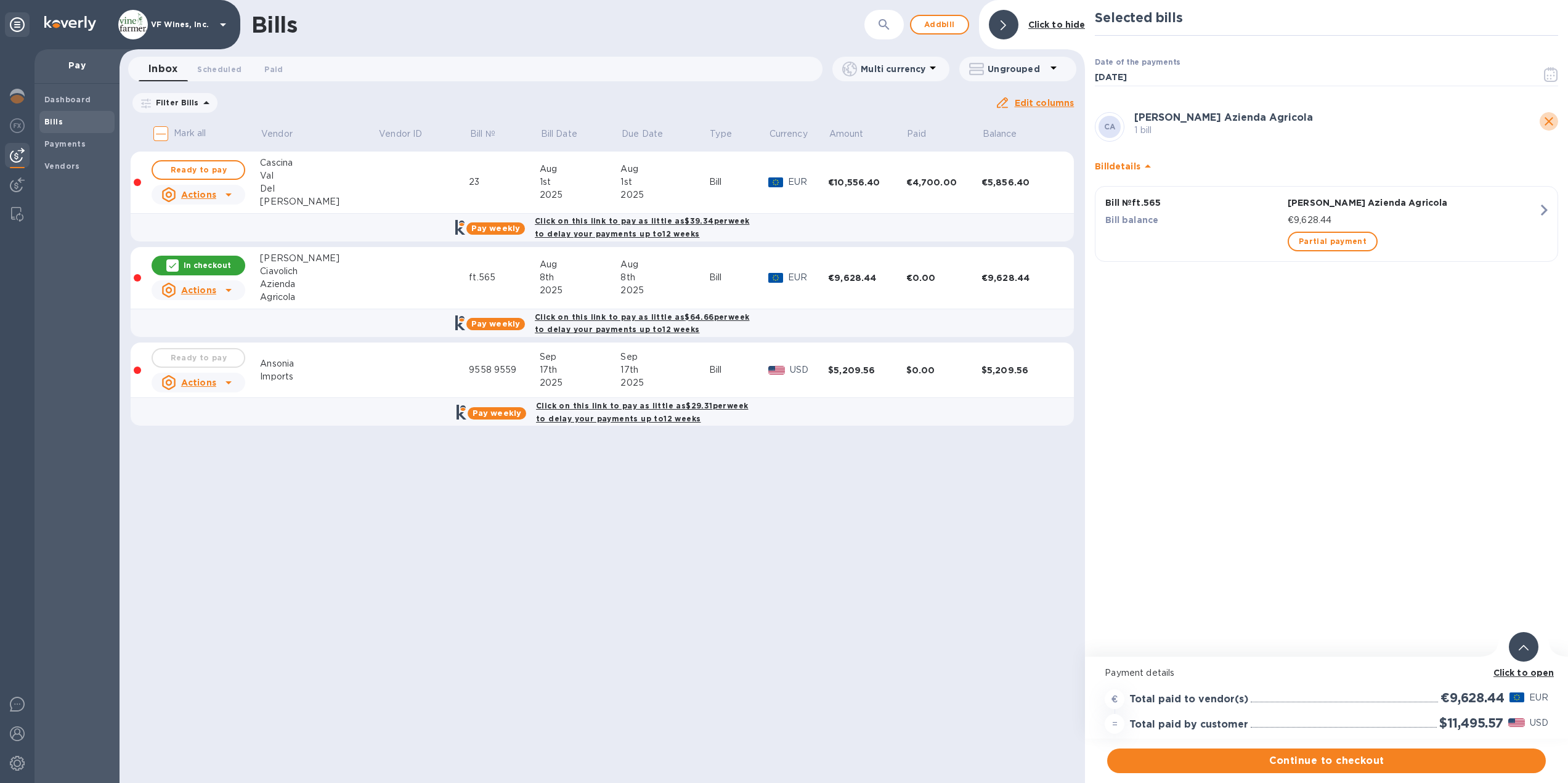
click at [1545, 120] on icon "close" at bounding box center [1549, 121] width 15 height 15
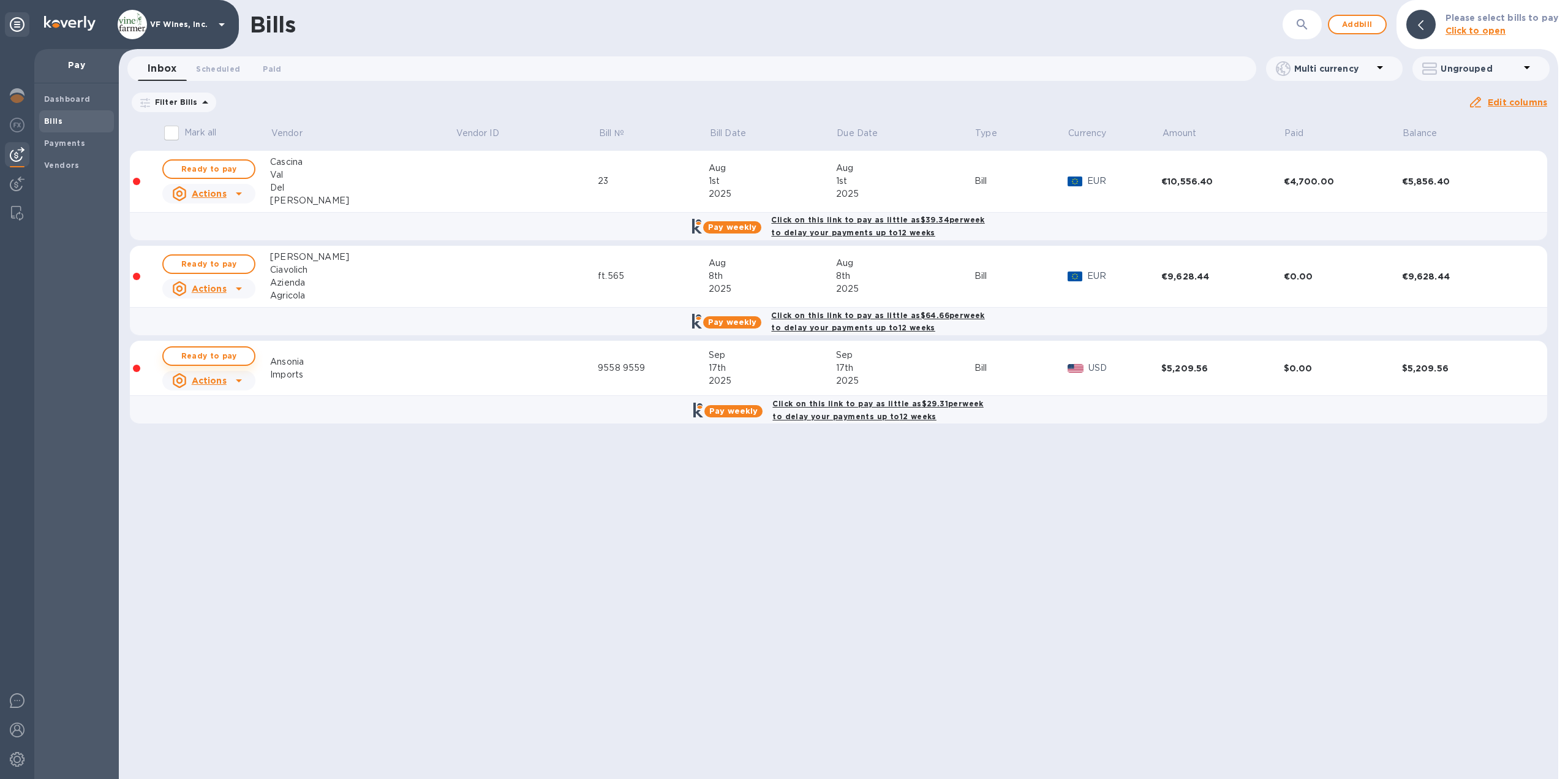
click at [222, 354] on span "Ready to pay" at bounding box center [209, 356] width 71 height 15
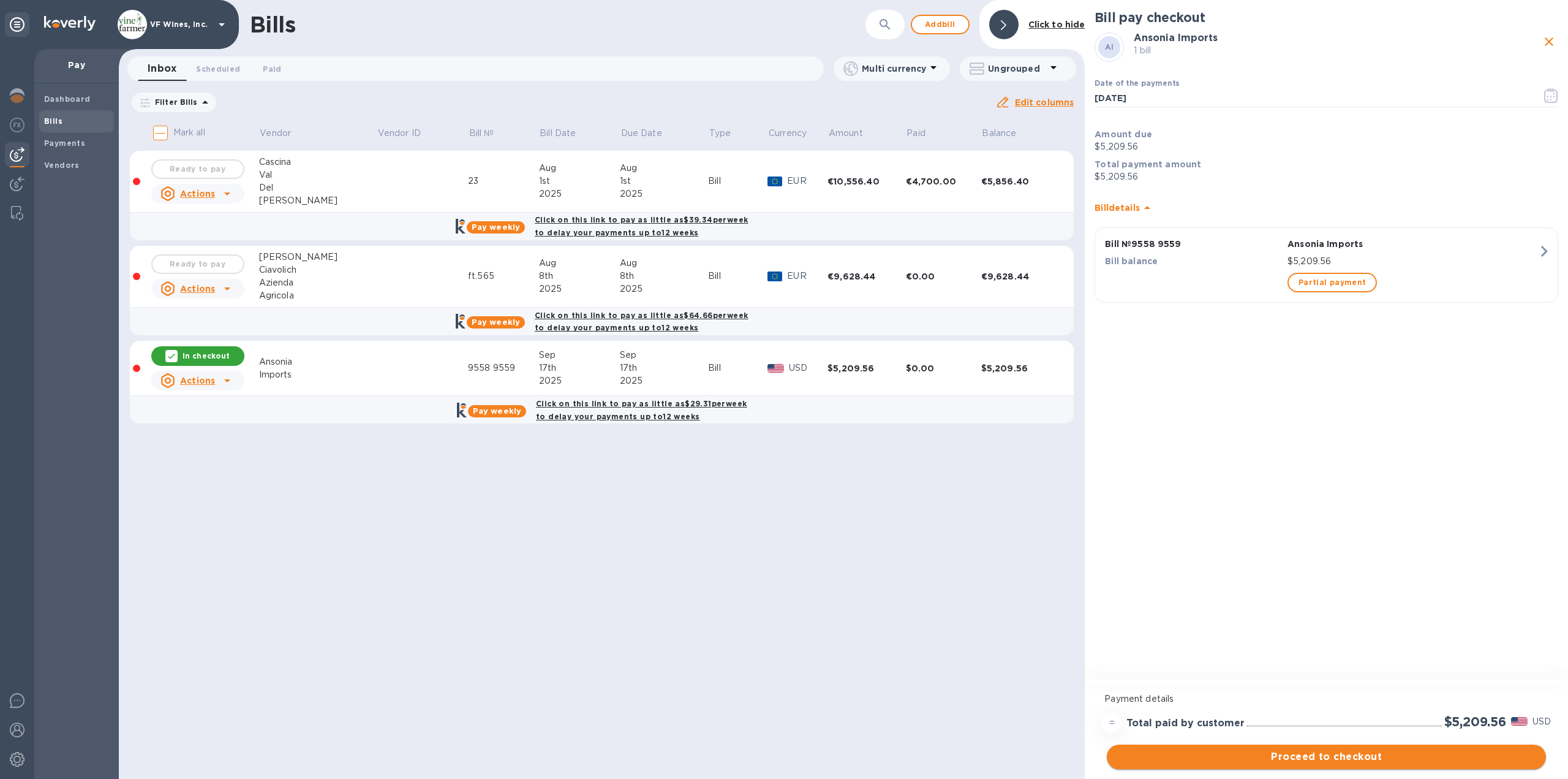
click at [1314, 756] on span "Proceed to checkout" at bounding box center [1326, 757] width 420 height 15
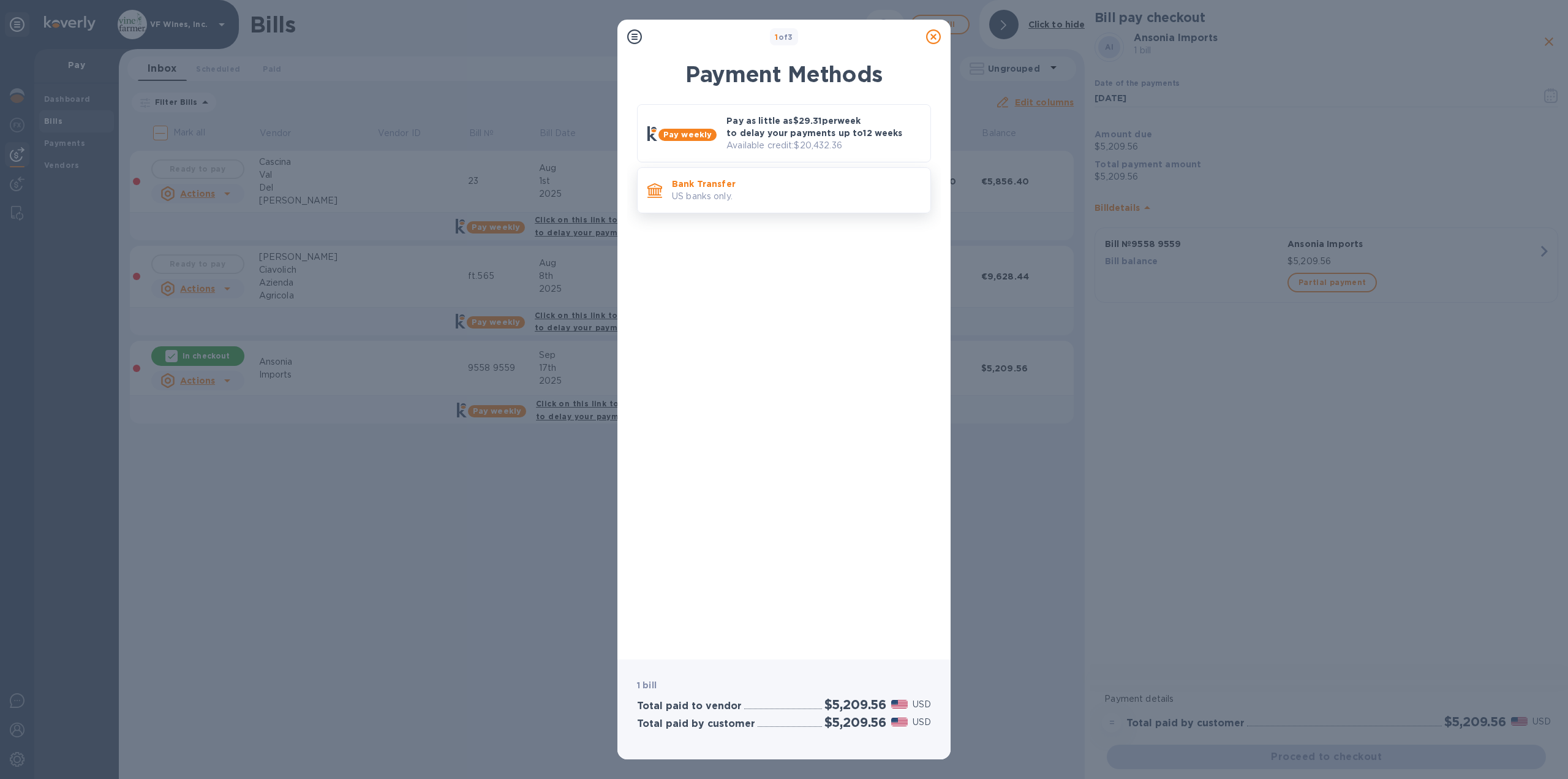
click at [730, 192] on p "US banks only." at bounding box center [796, 196] width 248 height 13
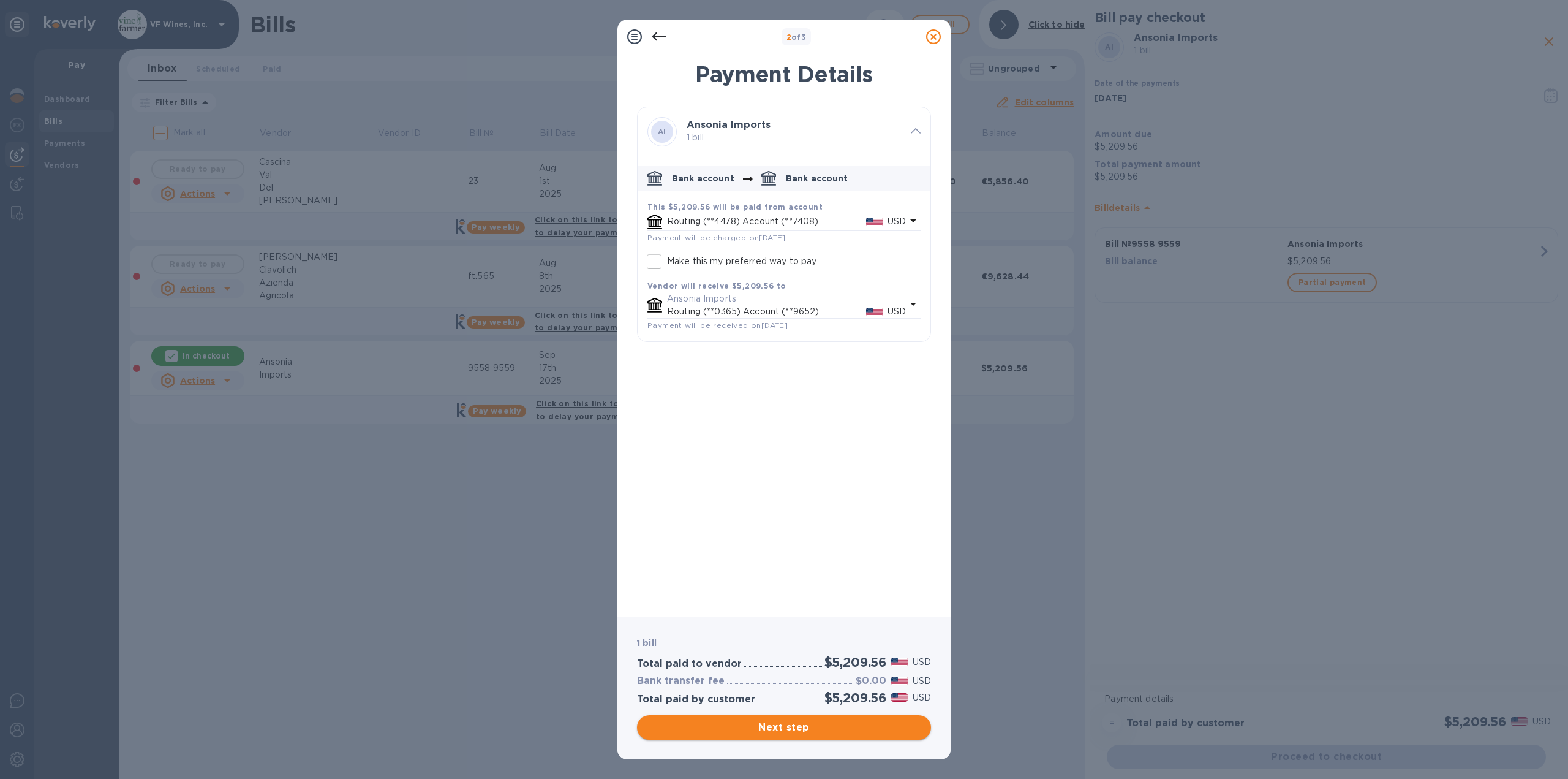
click at [808, 727] on span "Next step" at bounding box center [784, 727] width 275 height 15
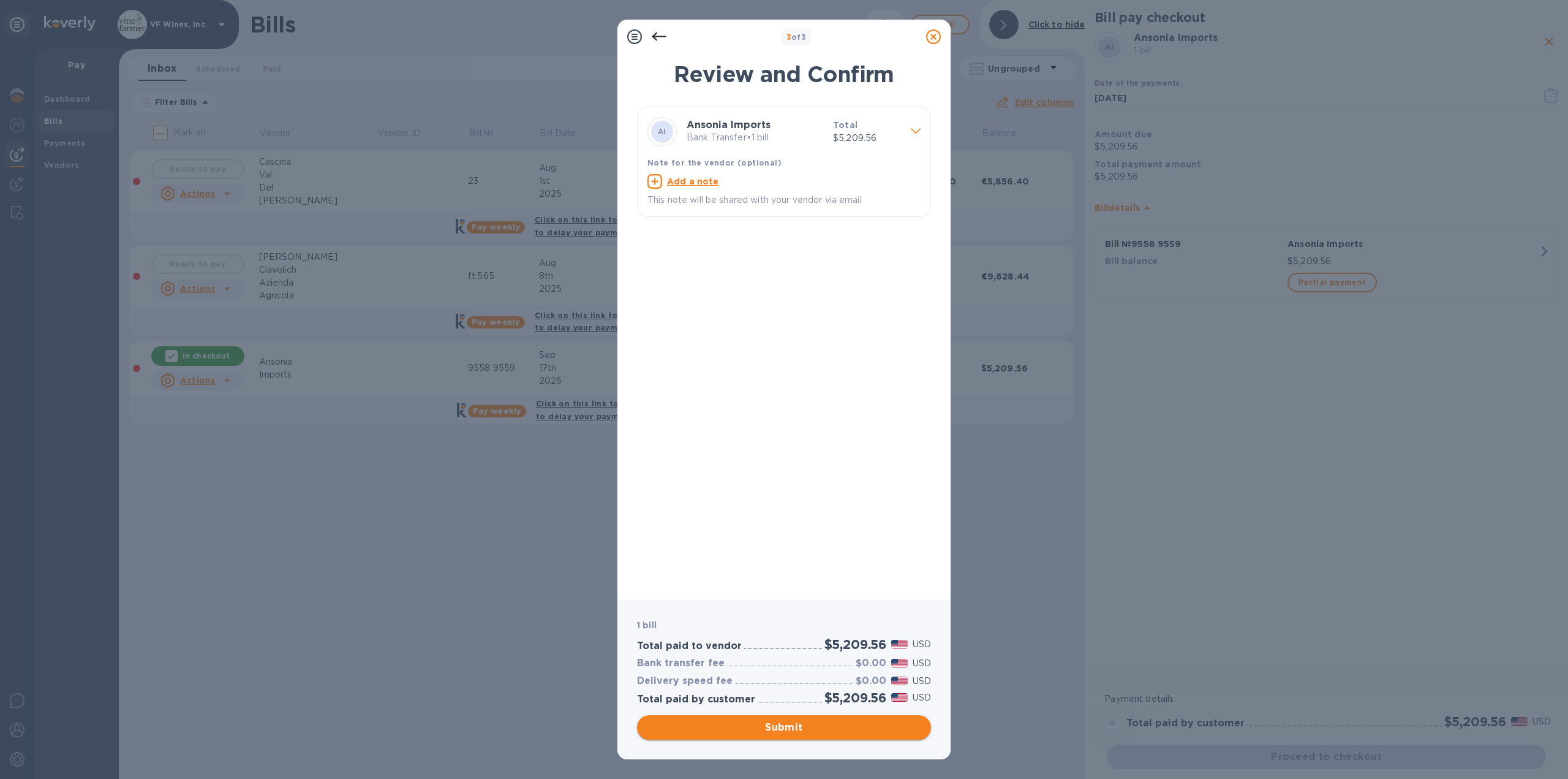
click at [786, 726] on span "Submit" at bounding box center [784, 727] width 275 height 15
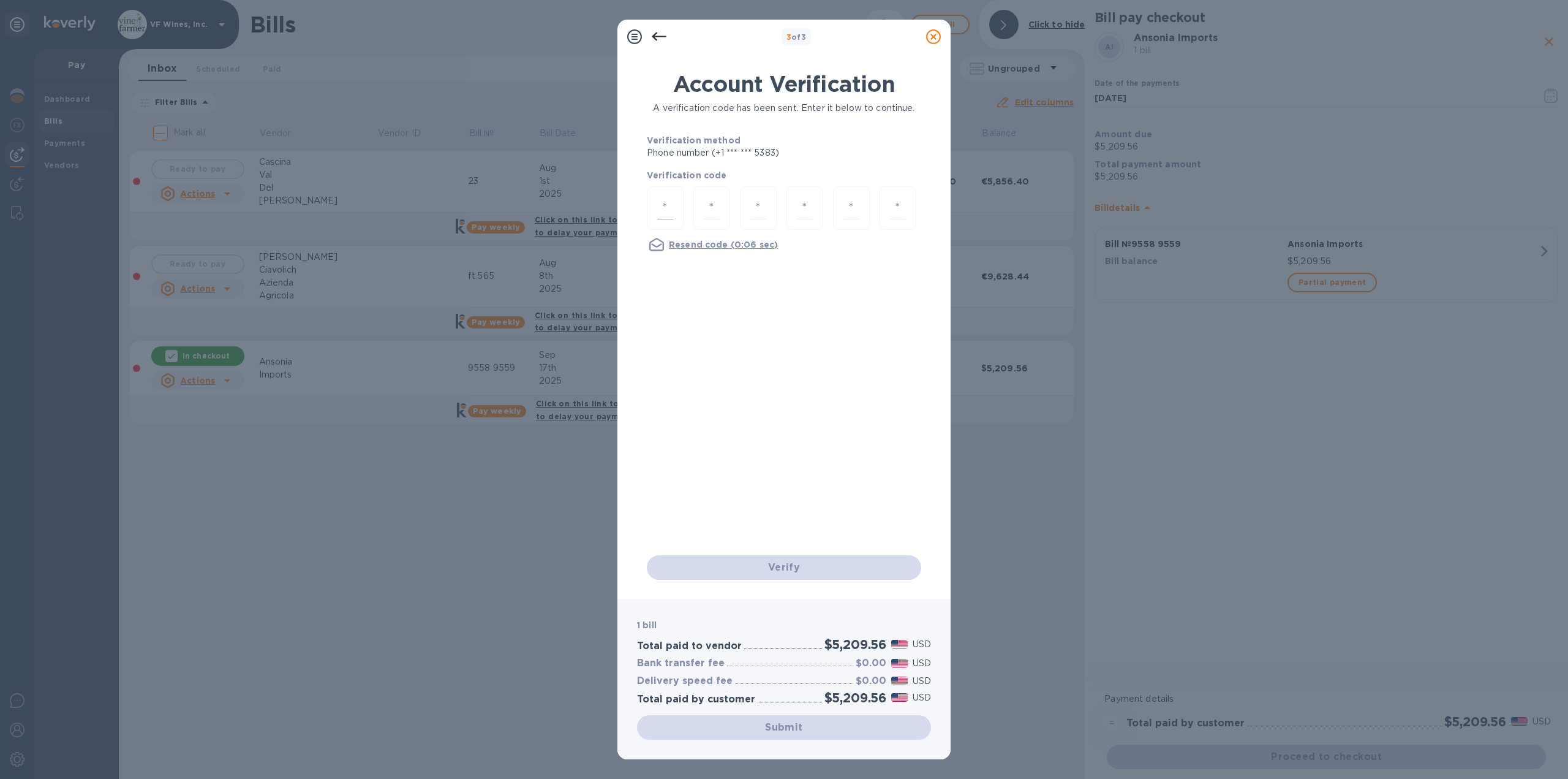
click at [664, 209] on input "number" at bounding box center [665, 208] width 16 height 22
type input "1"
type input "8"
type input "4"
type input "7"
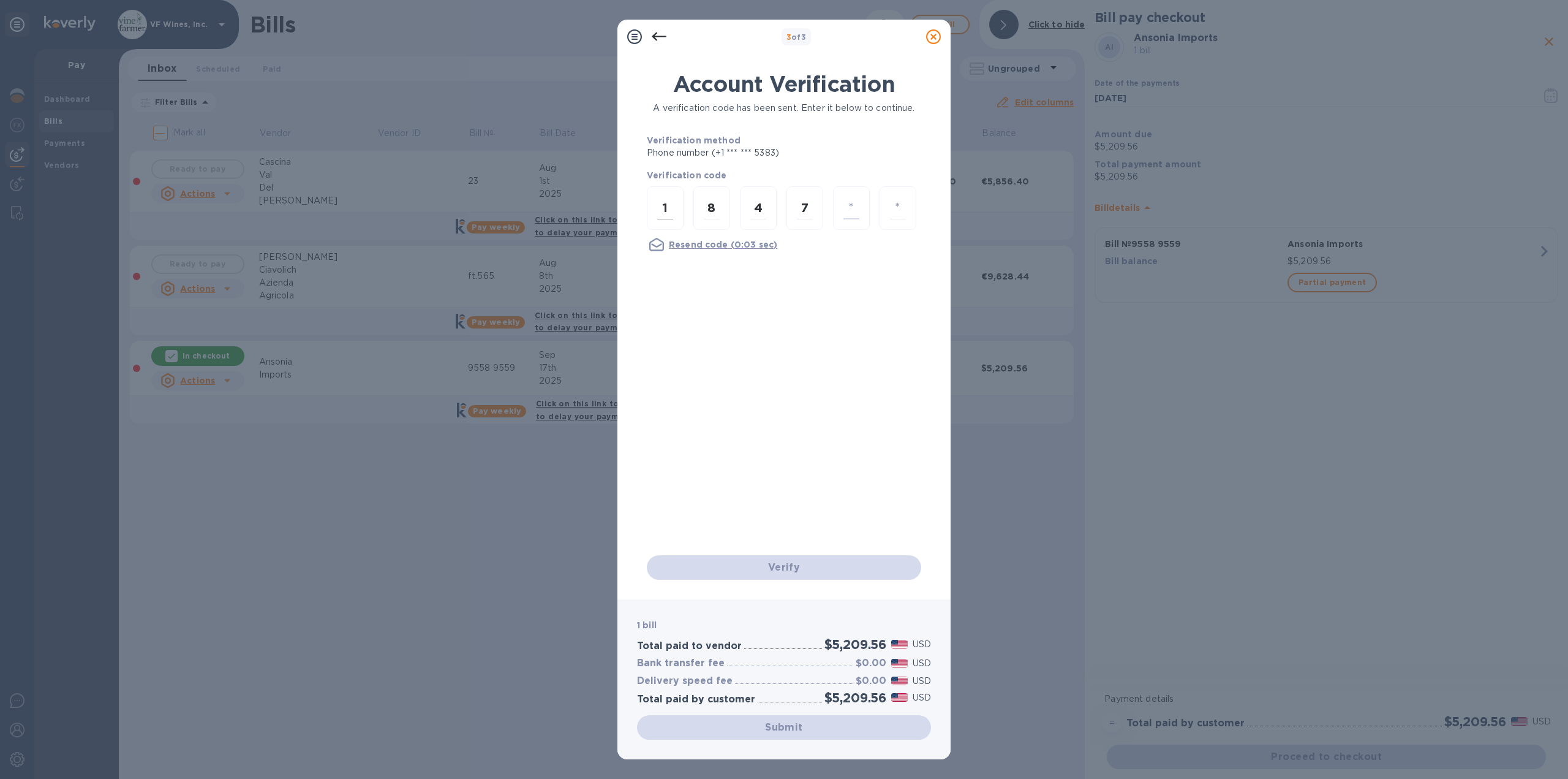
type input "9"
type input "7"
